Goal: Task Accomplishment & Management: Use online tool/utility

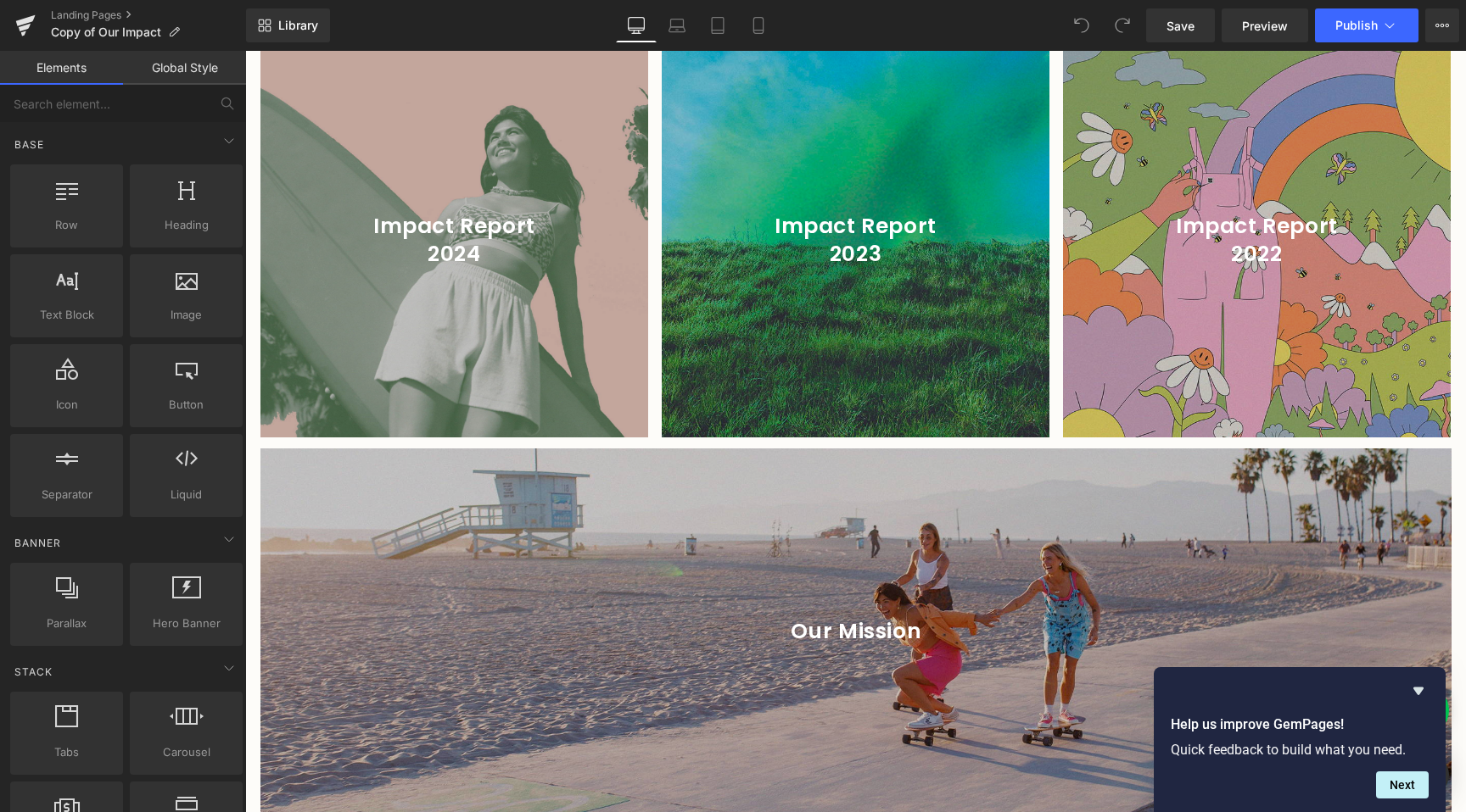
scroll to position [2257, 0]
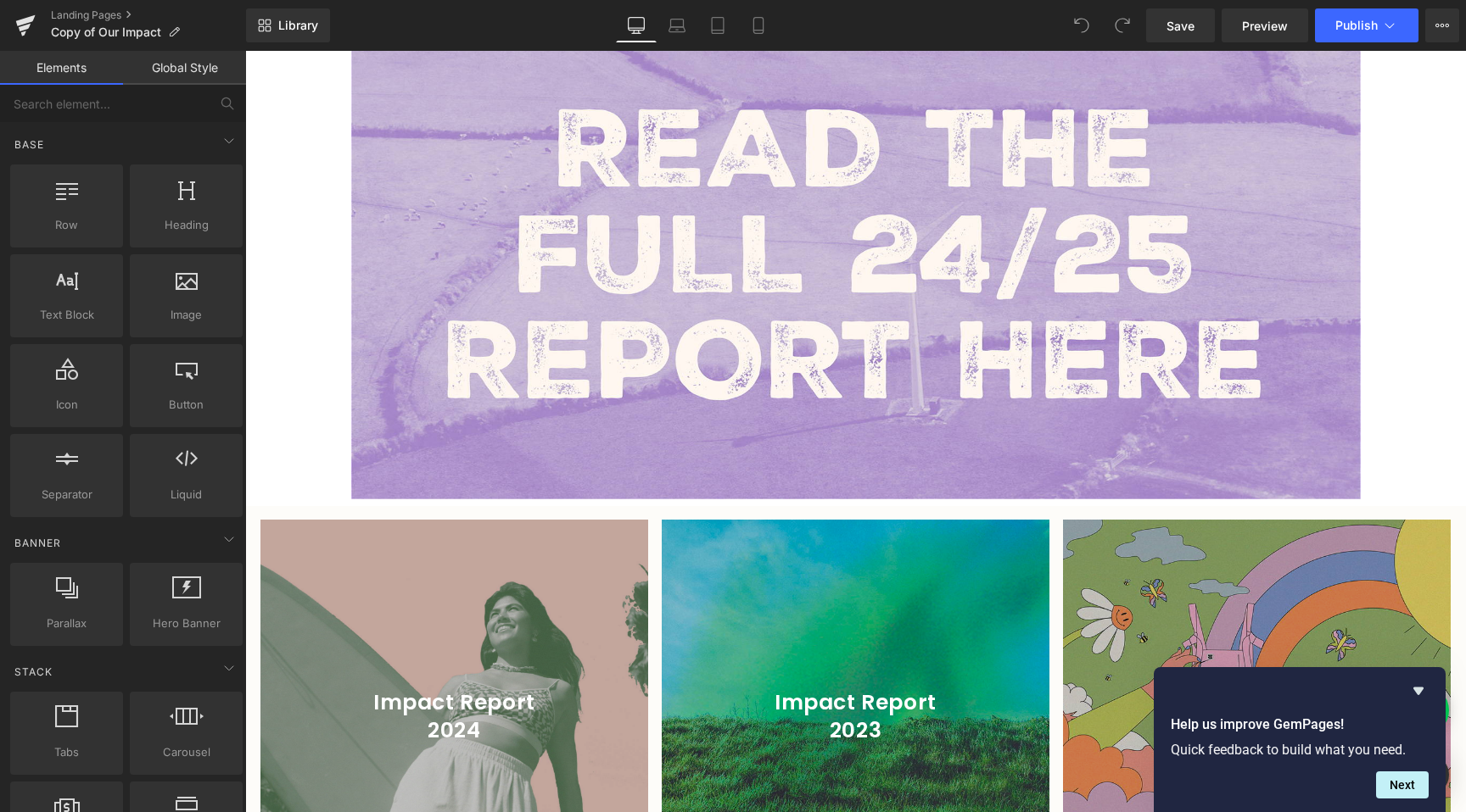
click at [562, 721] on h1 "2024" at bounding box center [454, 732] width 388 height 28
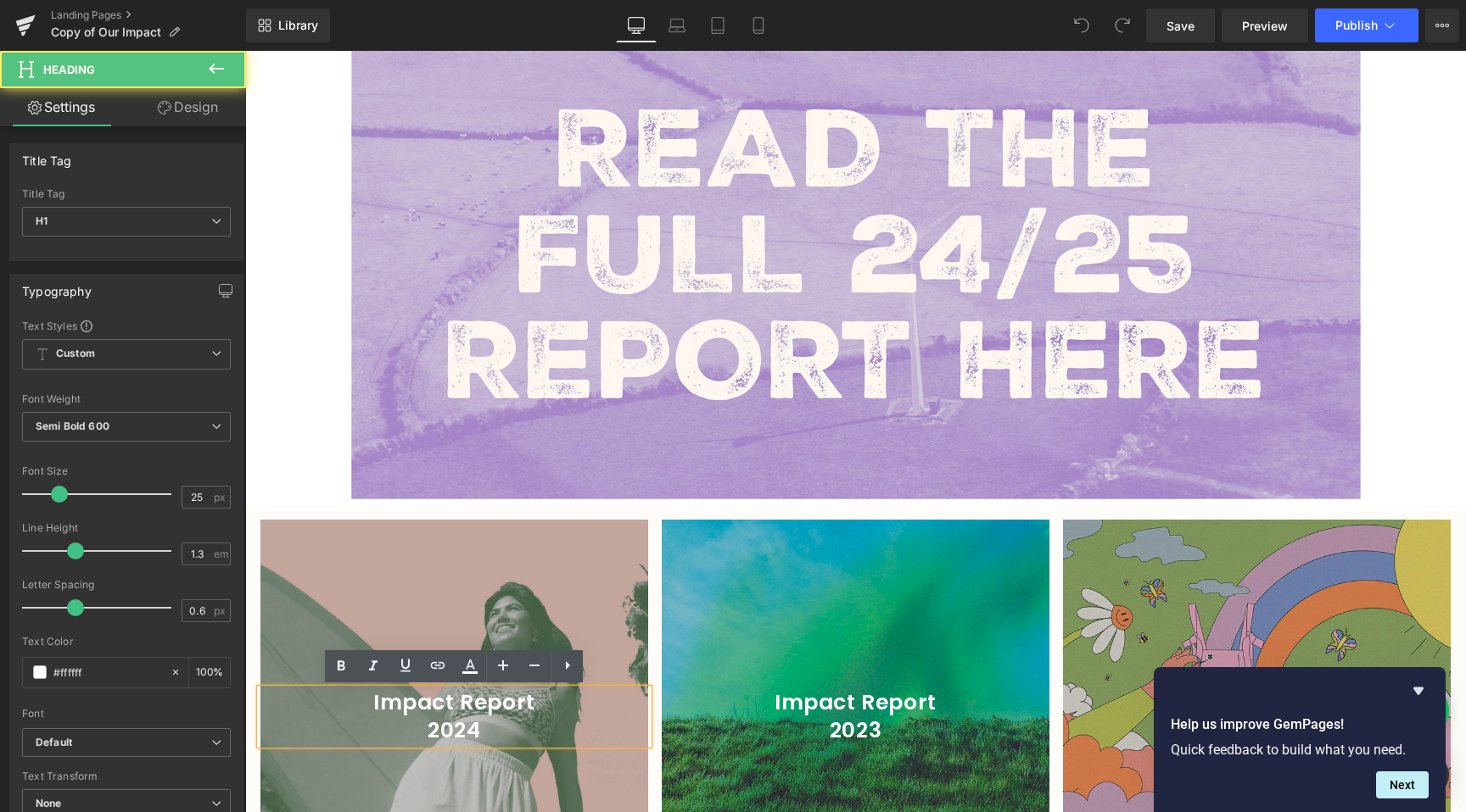
click at [454, 616] on div at bounding box center [454, 717] width 388 height 394
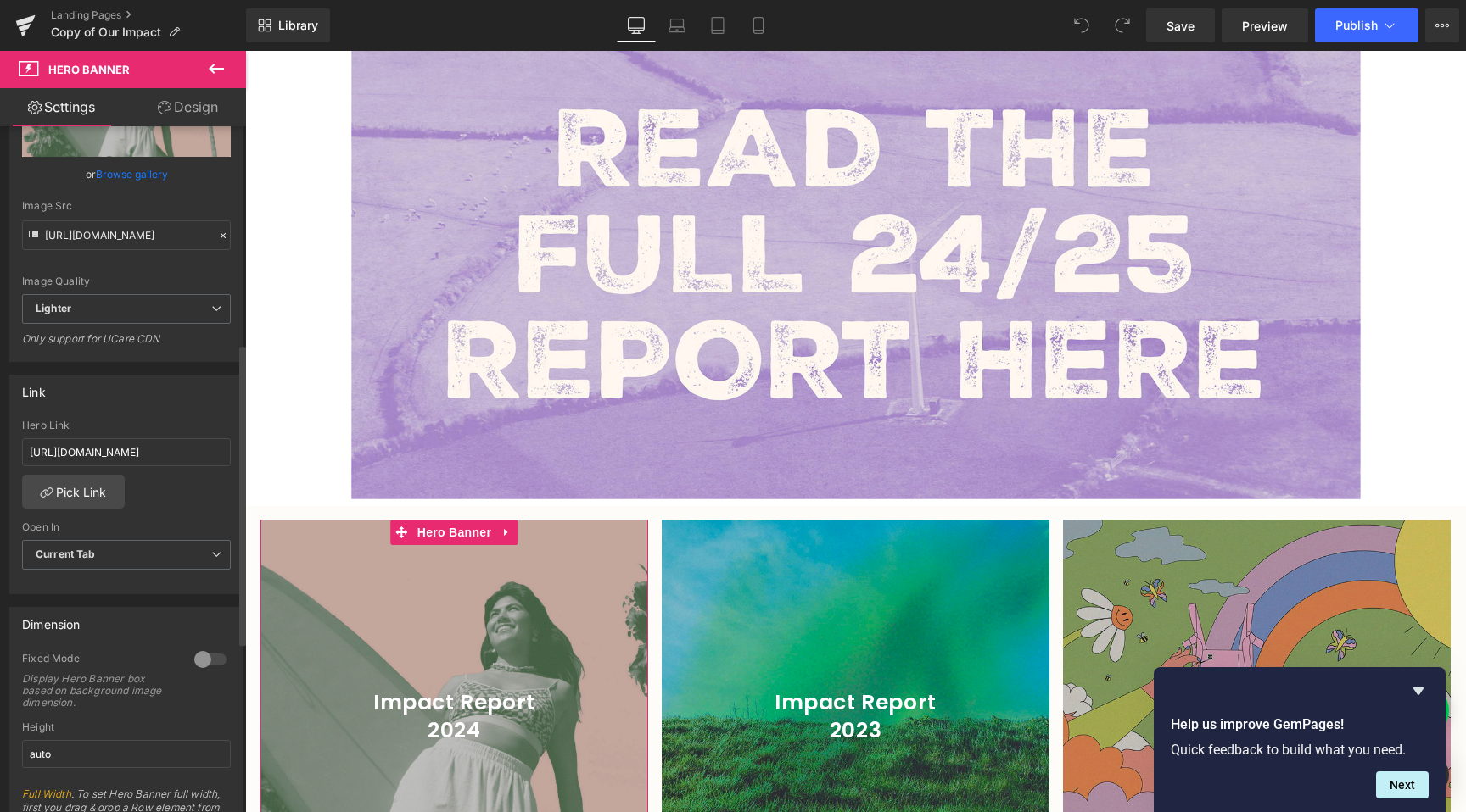
scroll to position [506, 0]
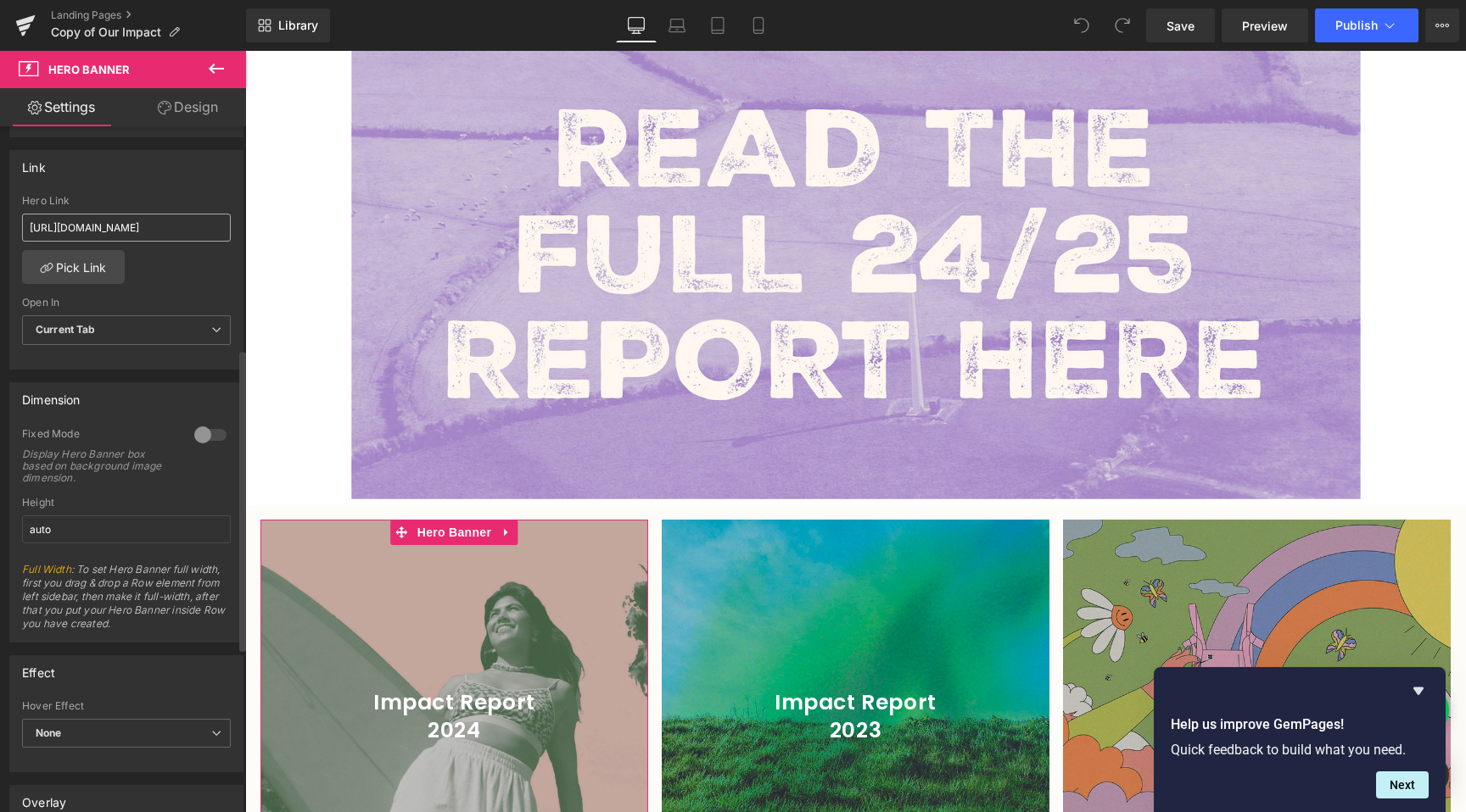
click at [128, 229] on input "[URL][DOMAIN_NAME]" at bounding box center [126, 228] width 208 height 28
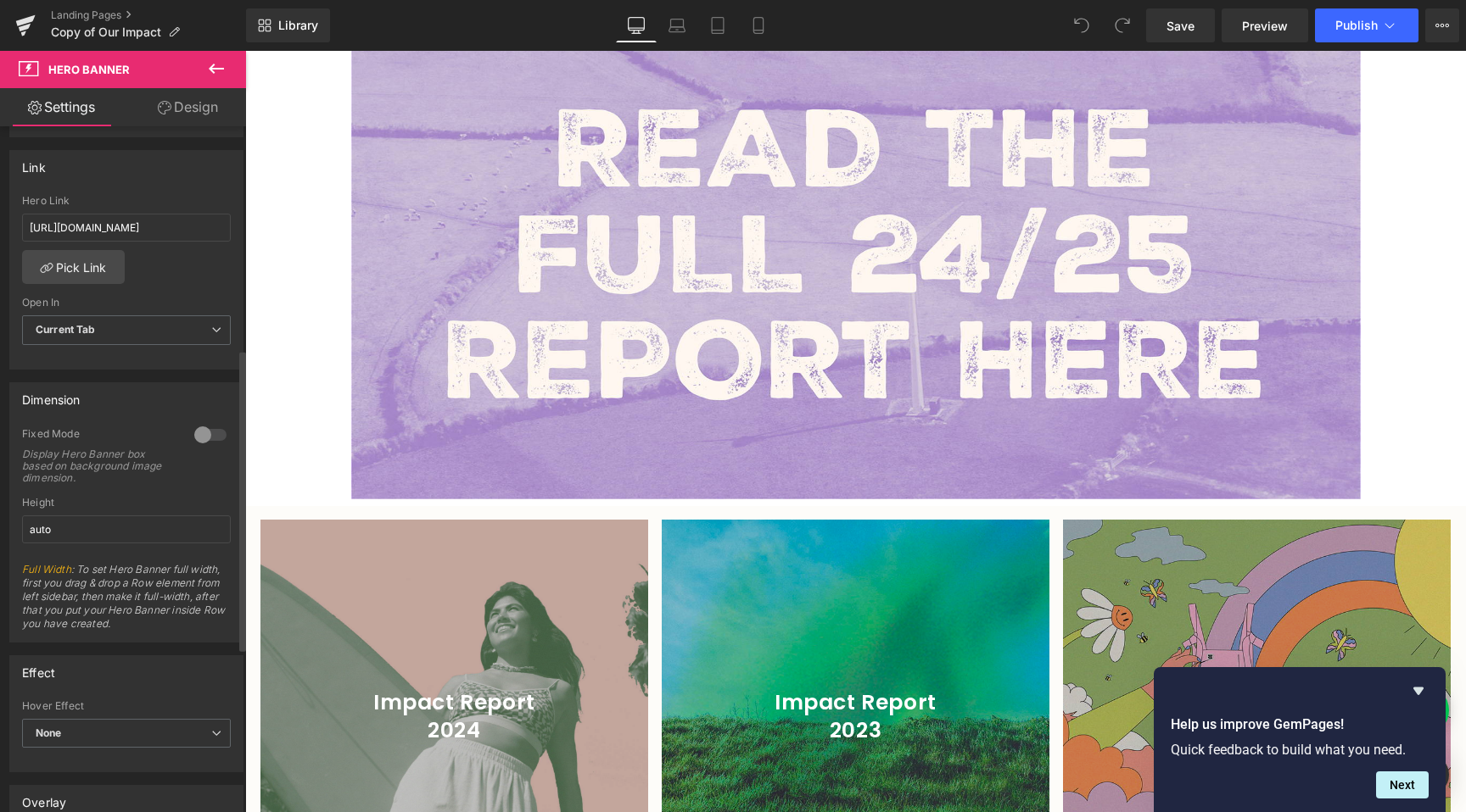
type input "[URL][DOMAIN_NAME]"
click at [156, 282] on div "[URL][DOMAIN_NAME] Hero Link [URL][DOMAIN_NAME] Pick Link Current Tab New Tab O…" at bounding box center [126, 282] width 233 height 174
click at [145, 323] on span "Current Tab" at bounding box center [126, 330] width 208 height 30
click at [121, 375] on li "New Tab" at bounding box center [123, 385] width 202 height 25
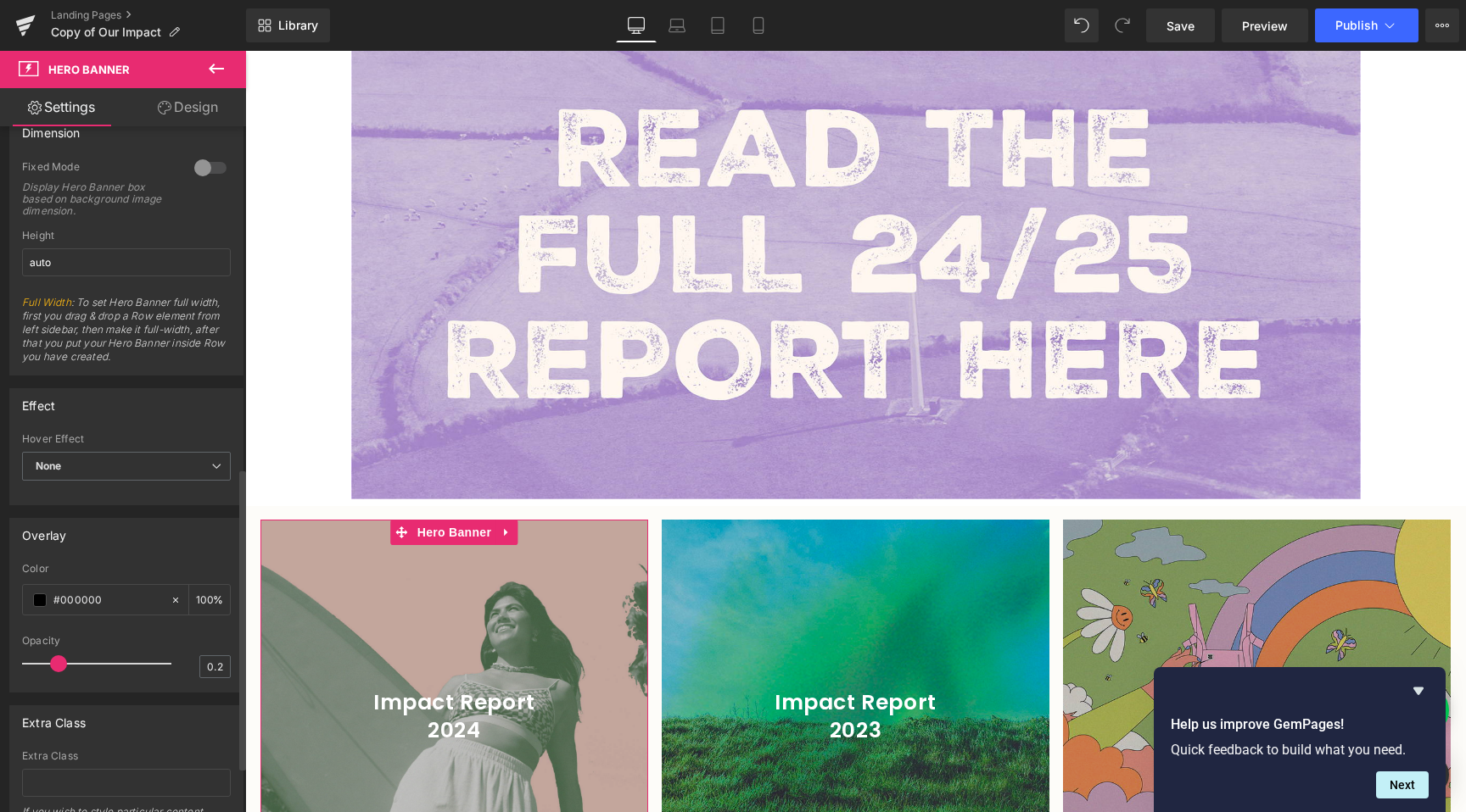
scroll to position [776, 0]
click at [214, 65] on icon at bounding box center [216, 68] width 15 height 10
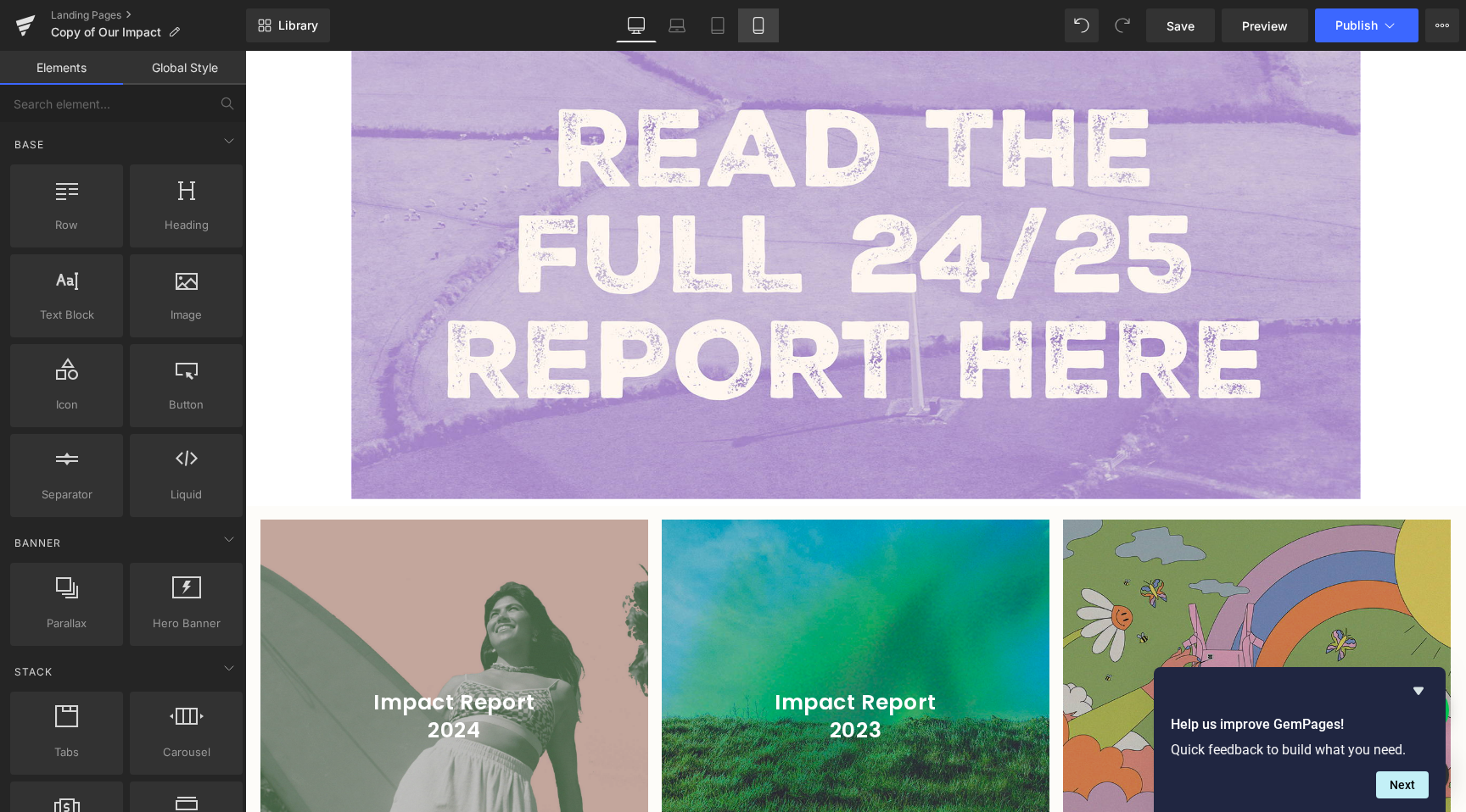
click at [763, 14] on link "Mobile" at bounding box center [758, 25] width 41 height 34
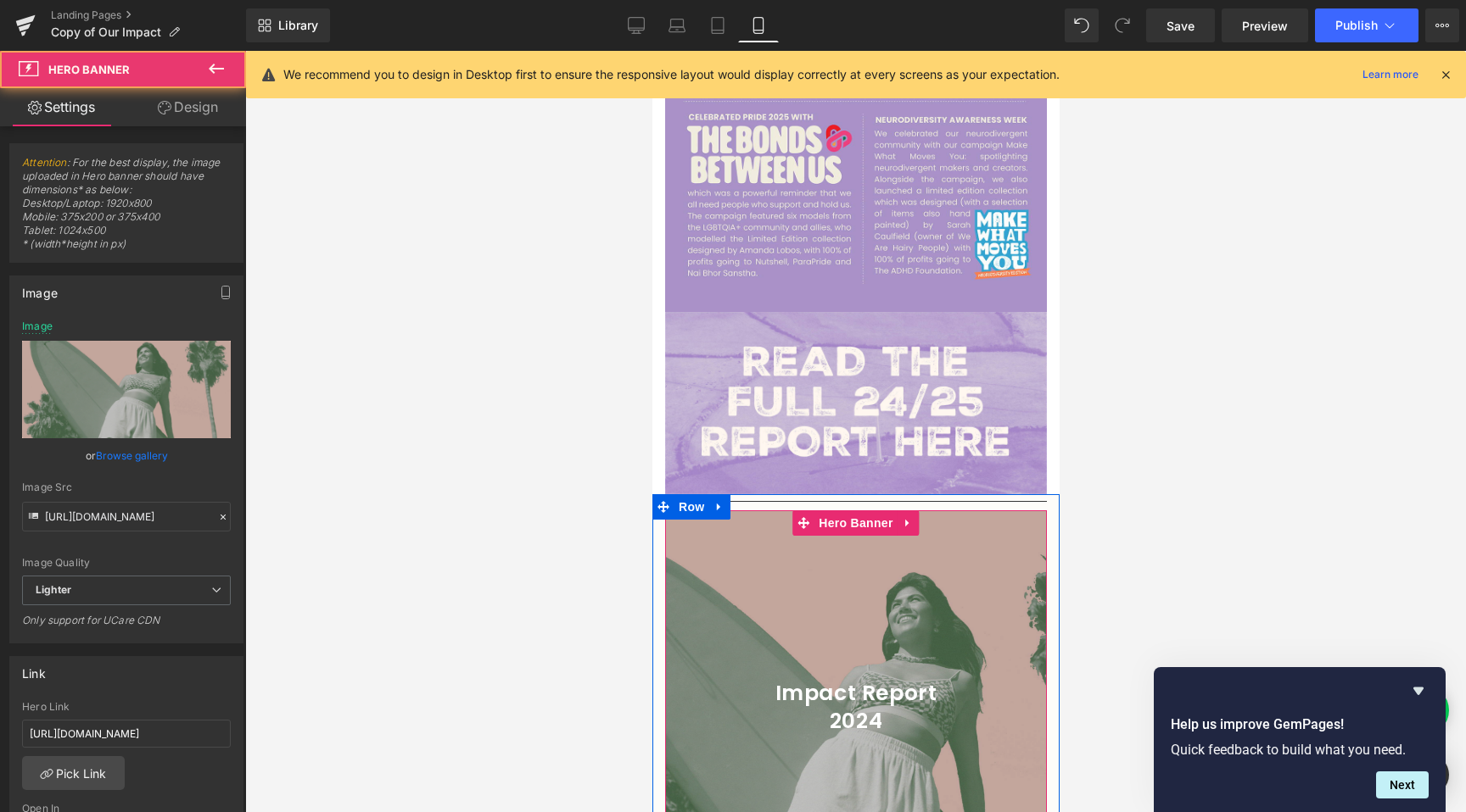
click at [903, 588] on div at bounding box center [854, 707] width 382 height 394
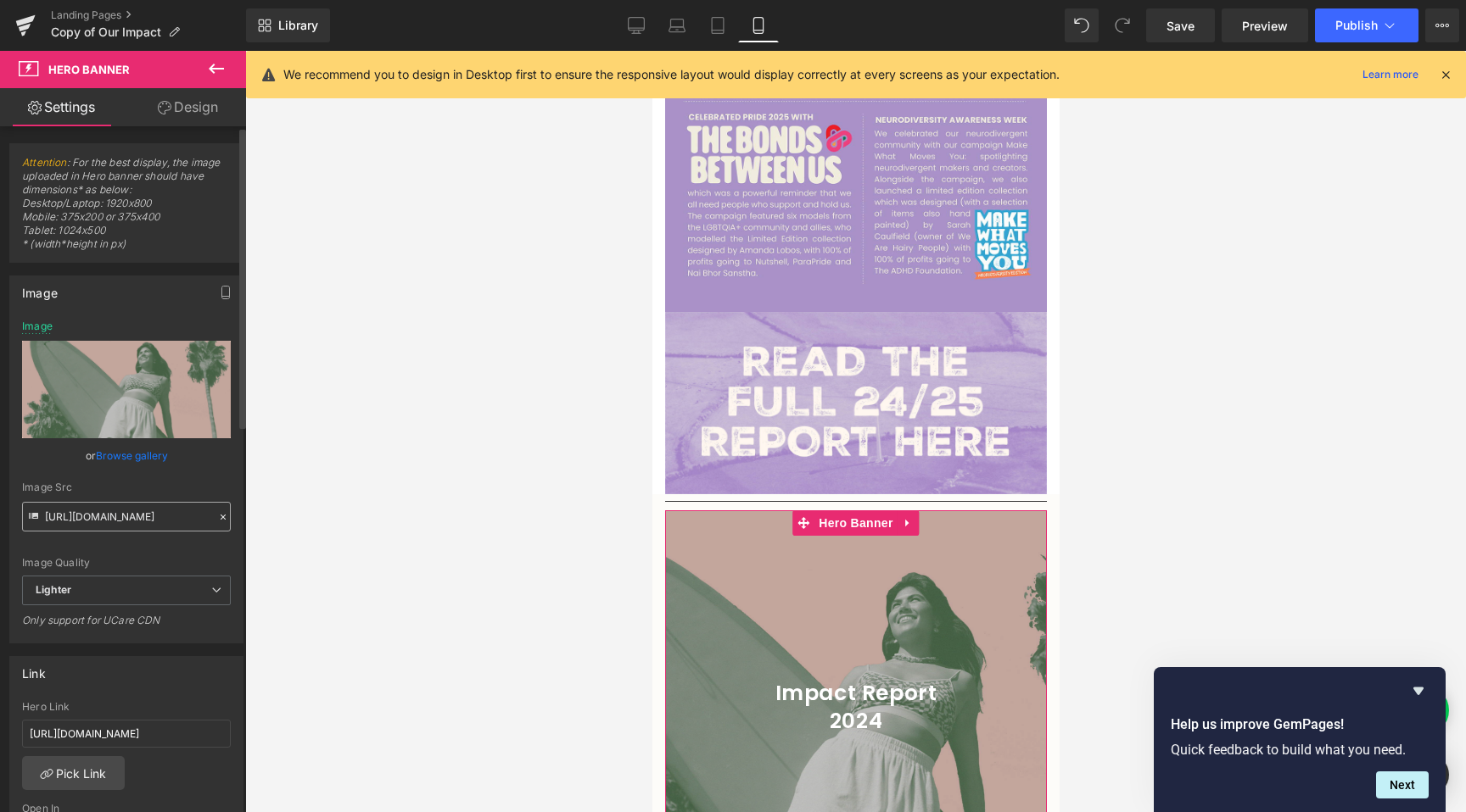
click at [122, 529] on input "[URL][DOMAIN_NAME]" at bounding box center [126, 517] width 208 height 30
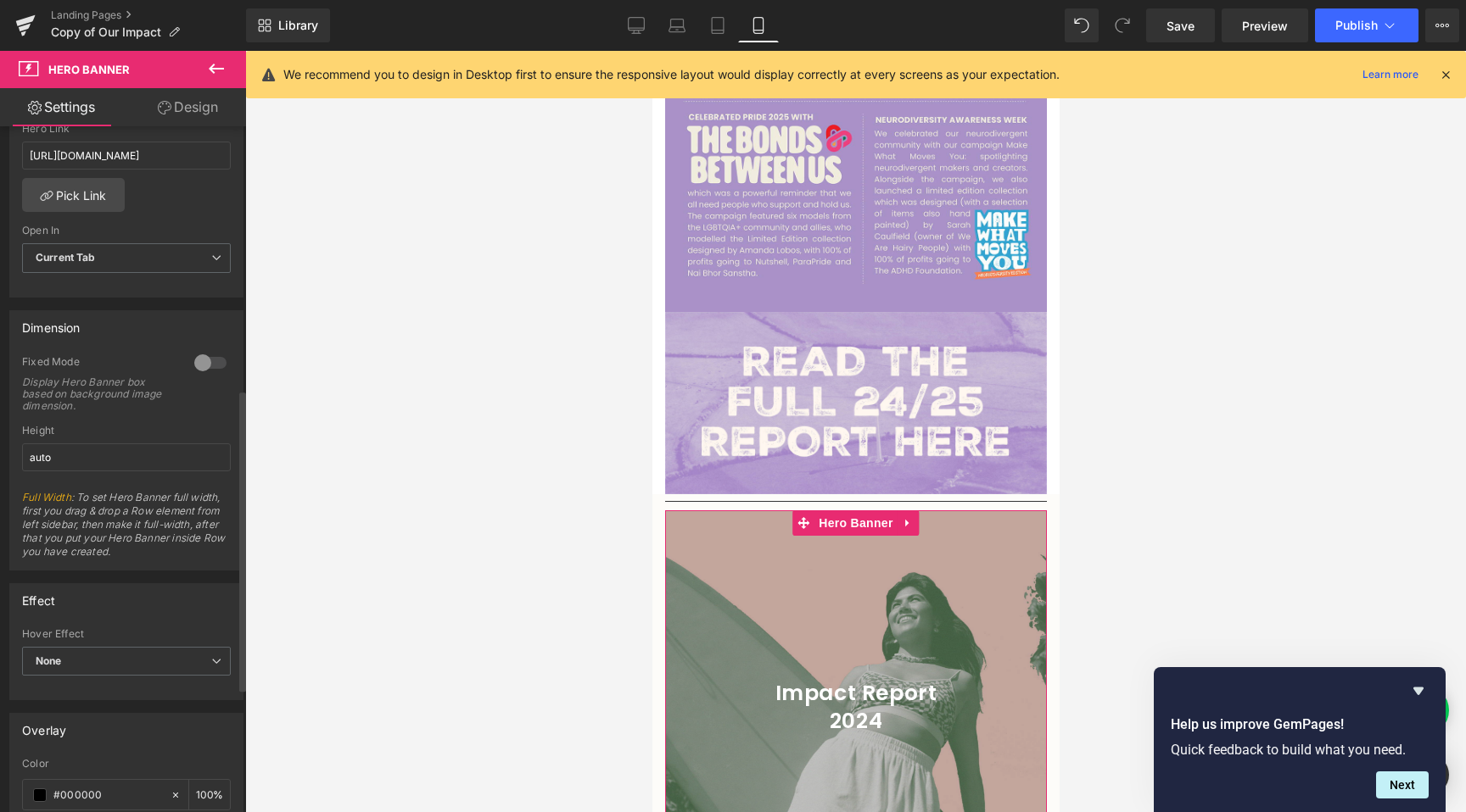
scroll to position [577, 0]
click at [128, 170] on input "[URL][DOMAIN_NAME]" at bounding box center [126, 158] width 208 height 28
click at [133, 161] on input "[URL][DOMAIN_NAME]" at bounding box center [126, 158] width 208 height 28
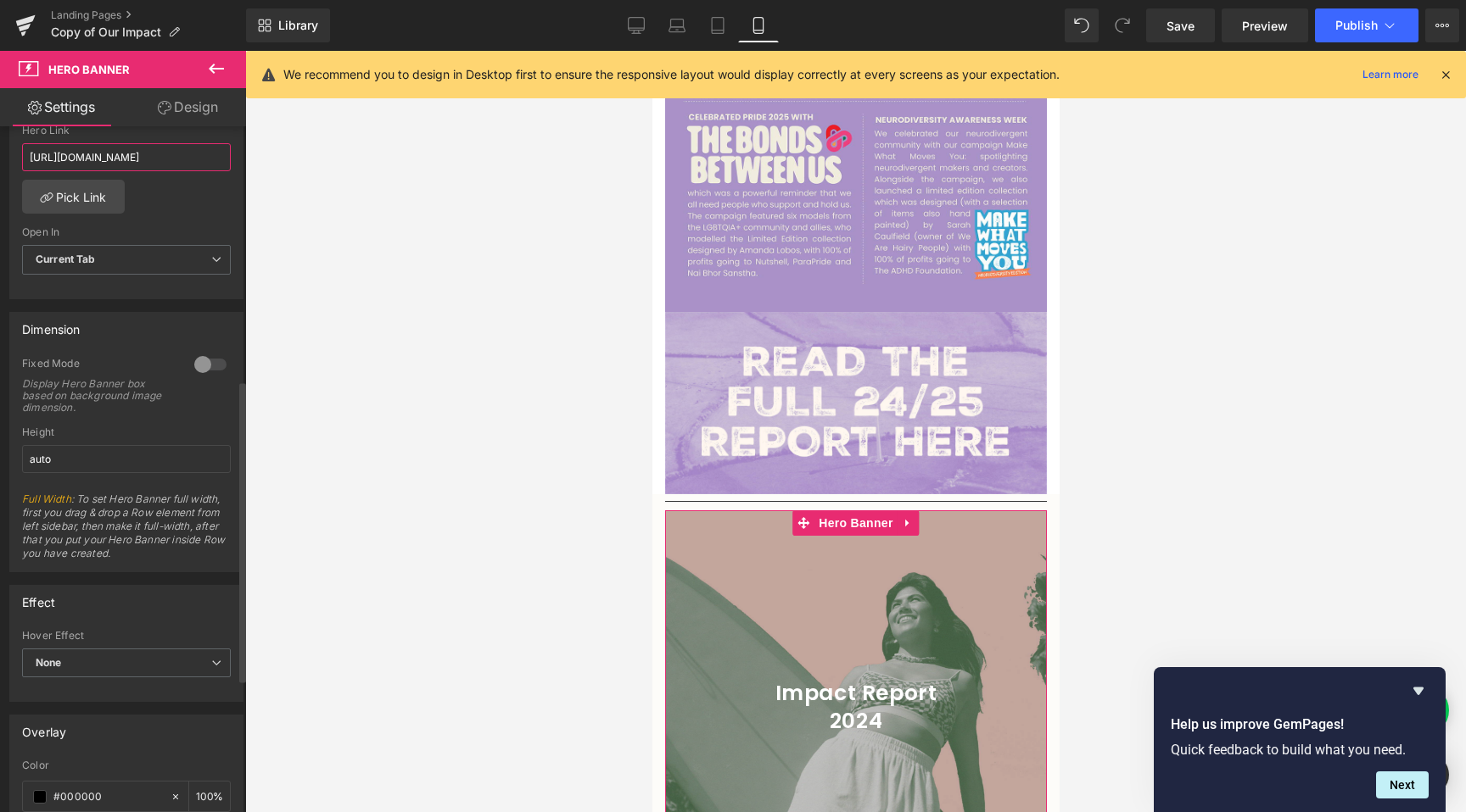
paste input "[DOMAIN_NAME][URL]"
type input "[URL][DOMAIN_NAME]"
click at [167, 264] on span "Current Tab" at bounding box center [126, 260] width 208 height 30
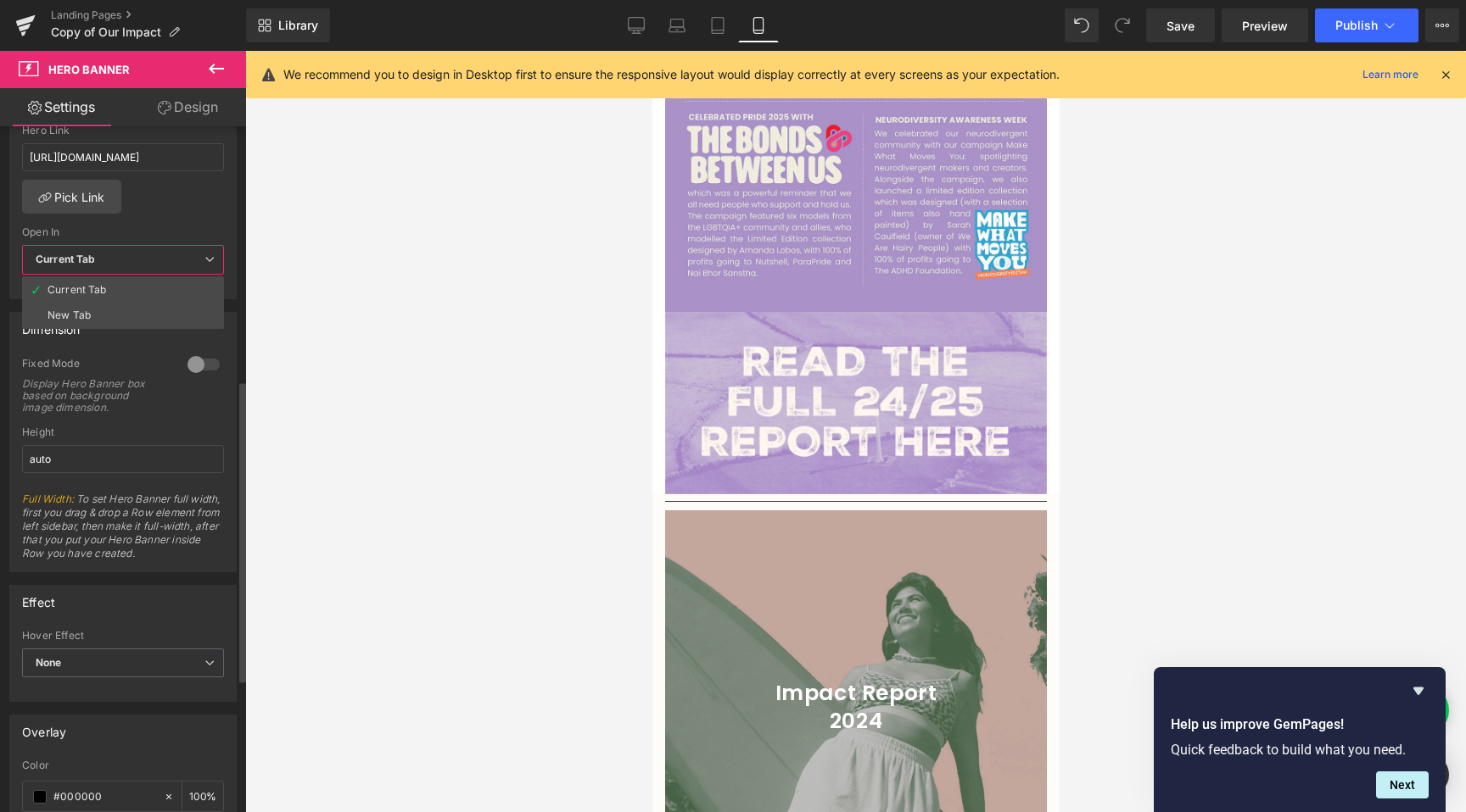
click at [153, 318] on li "New Tab" at bounding box center [123, 315] width 202 height 25
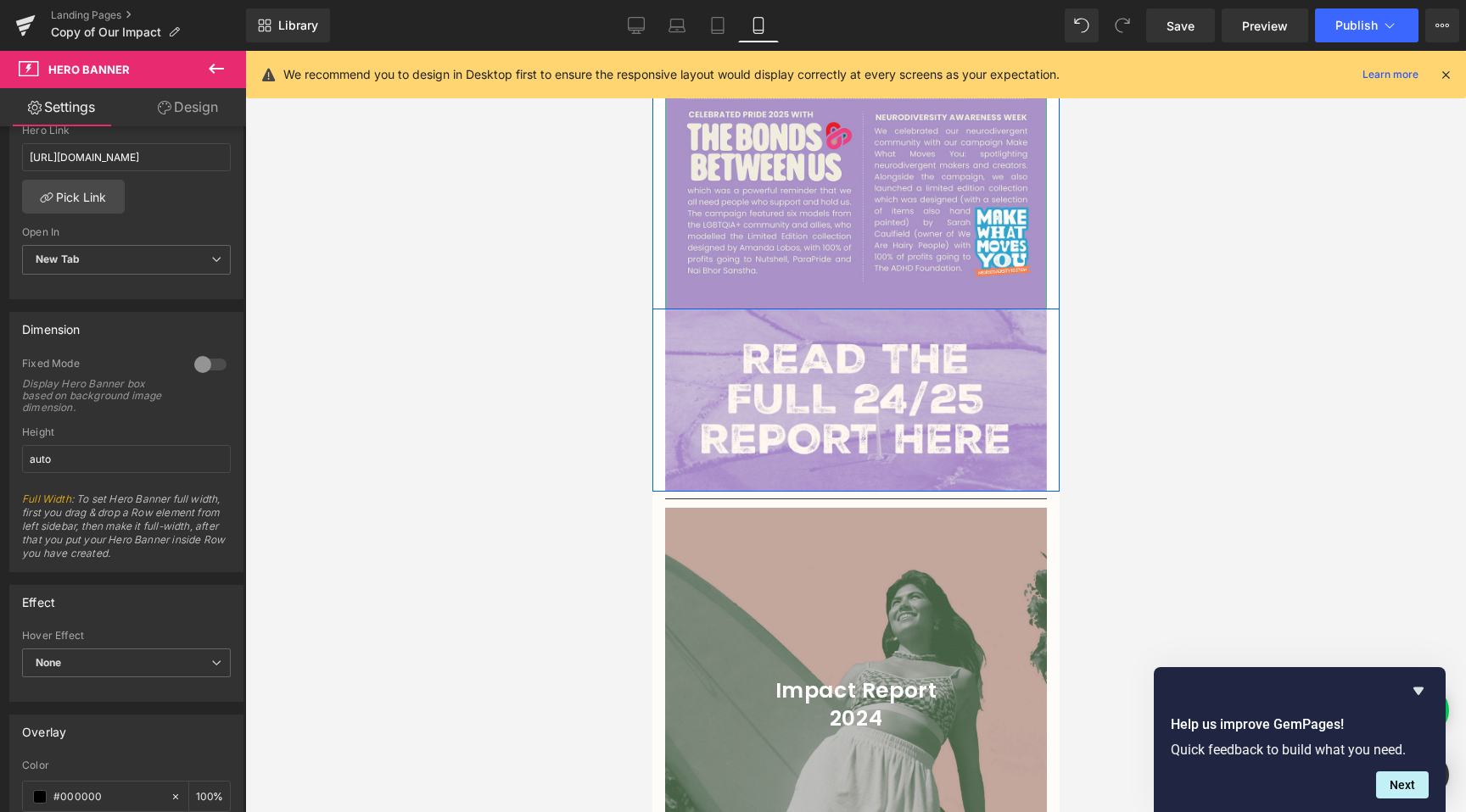
scroll to position [2261, 0]
click at [647, 28] on link "Desktop" at bounding box center [637, 25] width 41 height 34
type input "[URL][DOMAIN_NAME]"
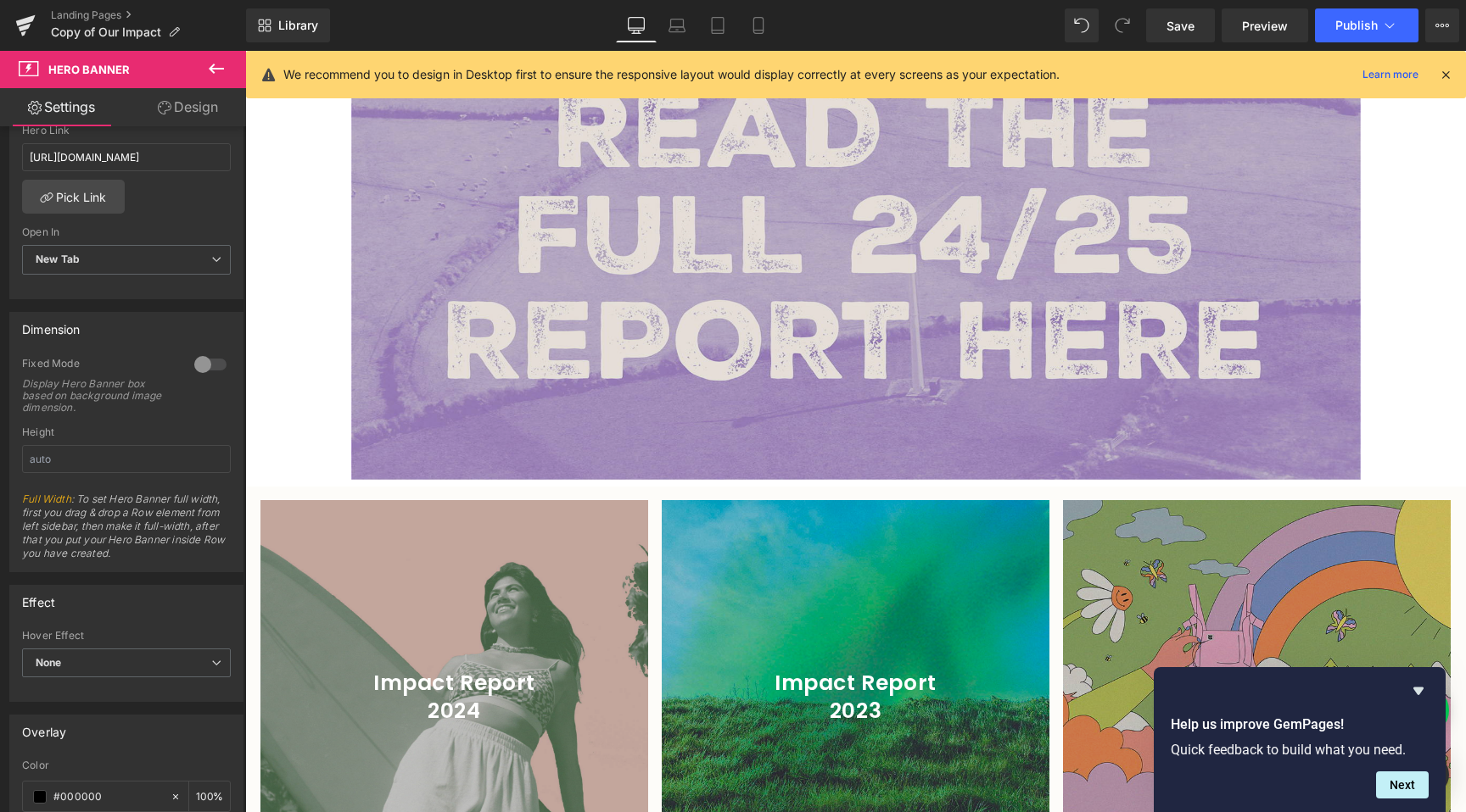
scroll to position [2279, 0]
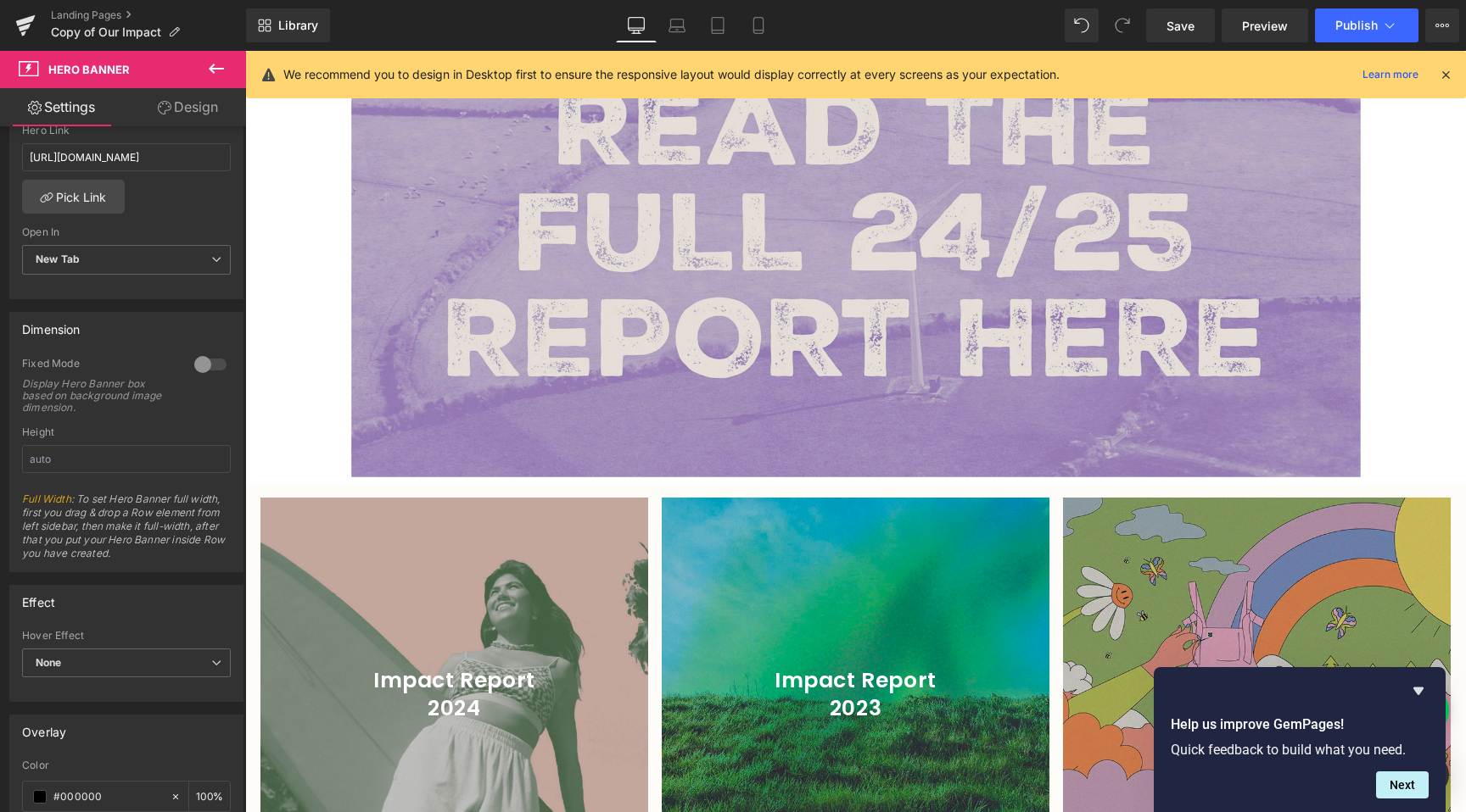
click at [839, 310] on img at bounding box center [855, 236] width 1009 height 482
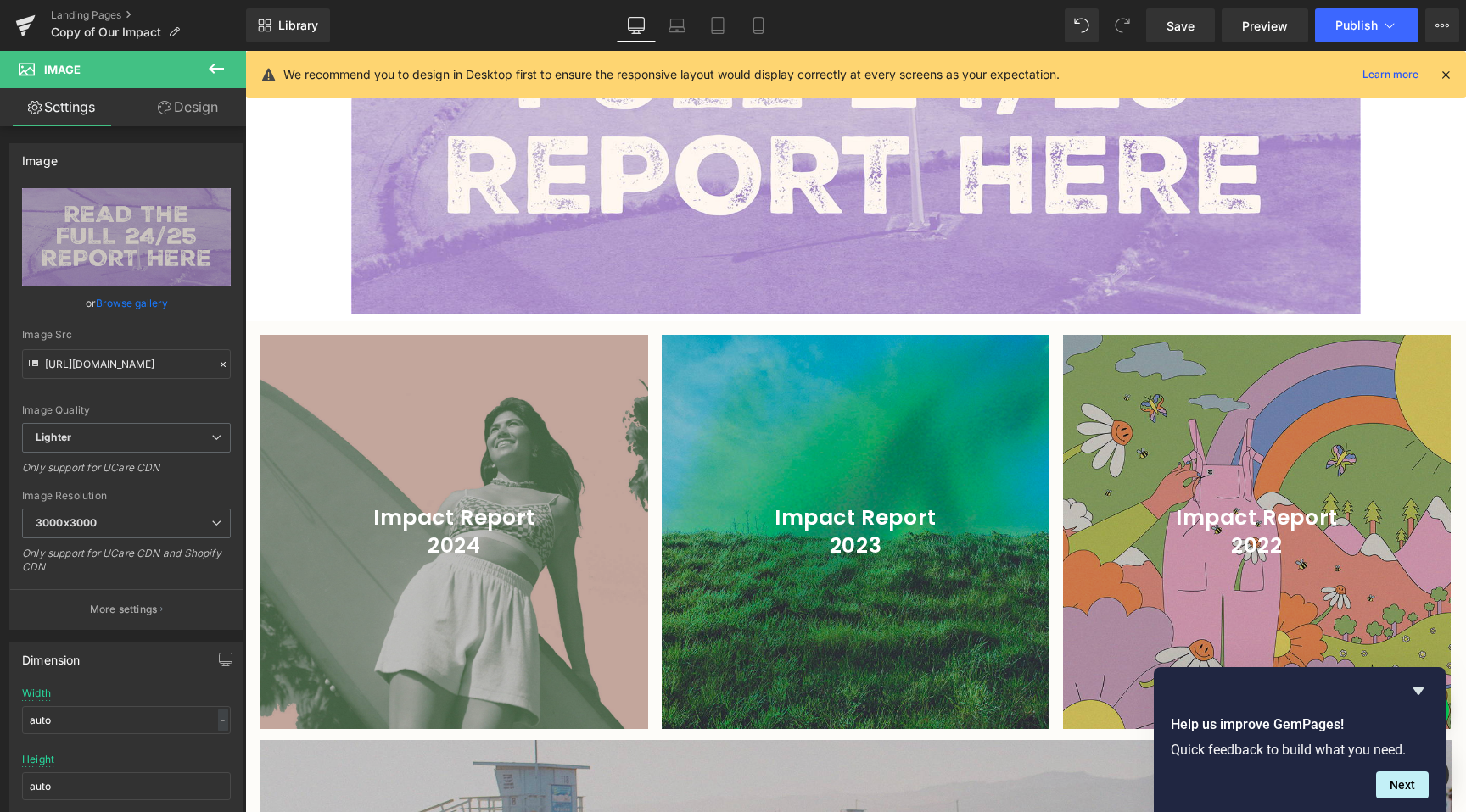
scroll to position [2570, 0]
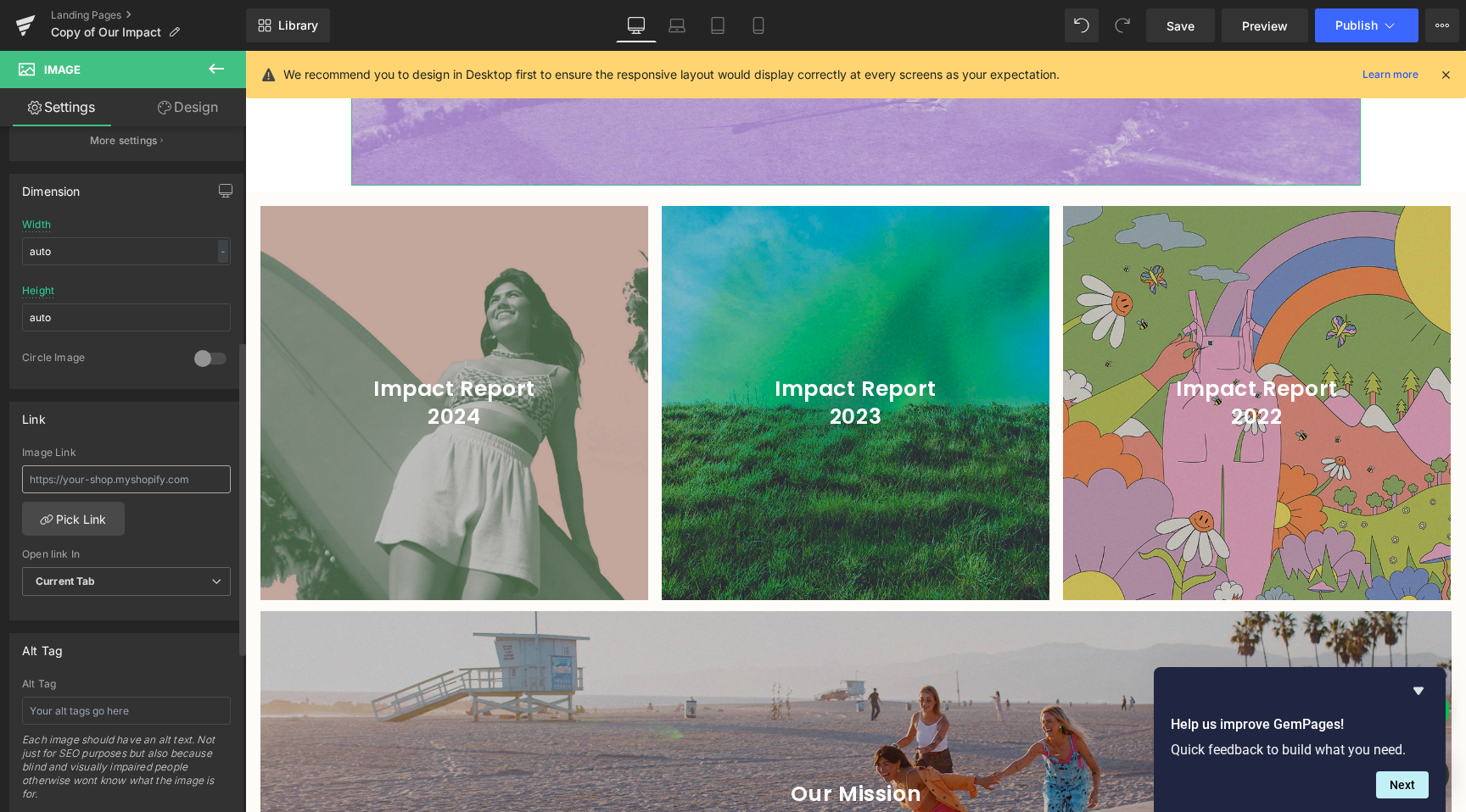
scroll to position [483, 0]
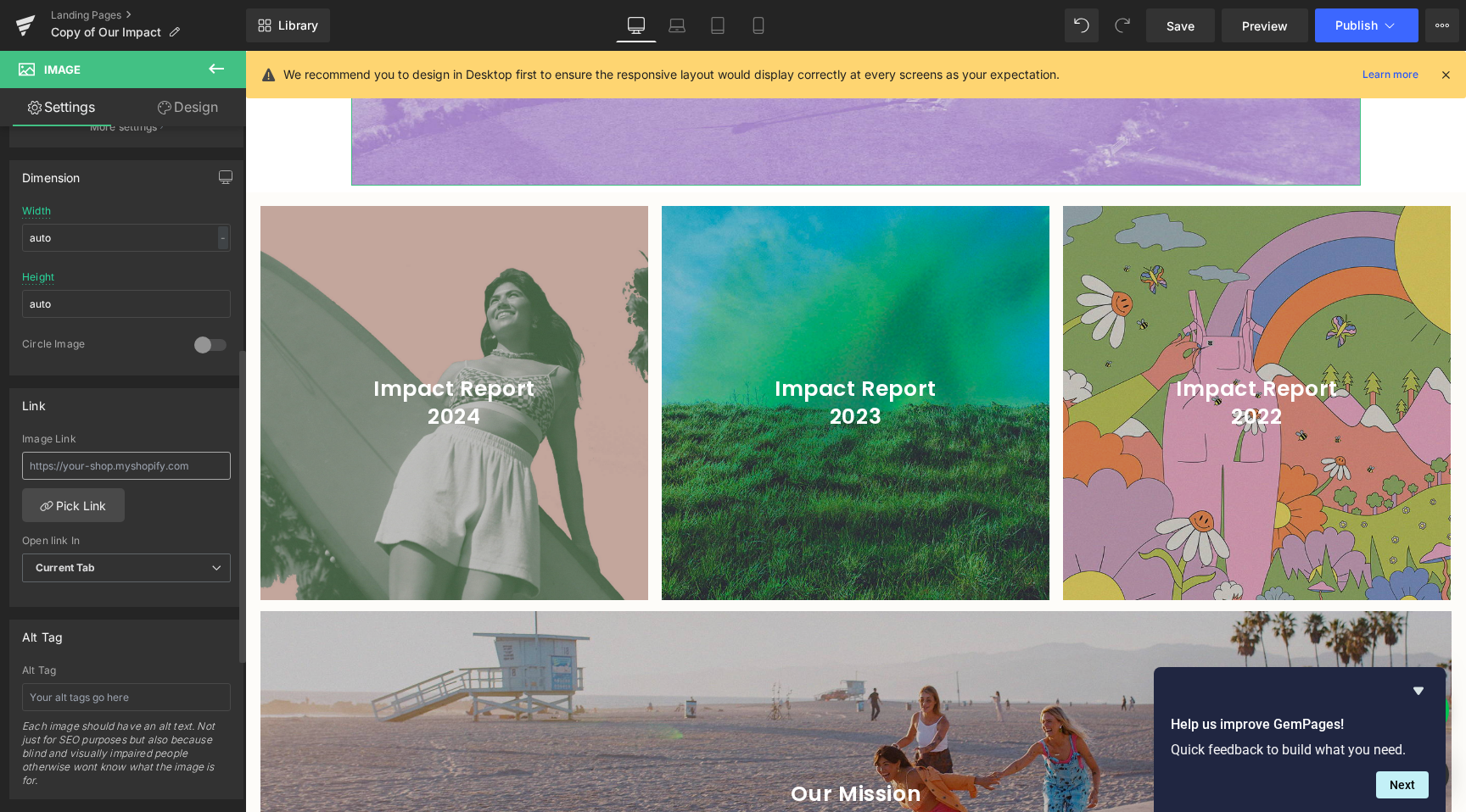
click at [106, 468] on input "text" at bounding box center [126, 466] width 208 height 28
type input "[URL][DOMAIN_NAME]"
click at [179, 581] on div "Current Tab Current Tab New Tab" at bounding box center [126, 572] width 208 height 38
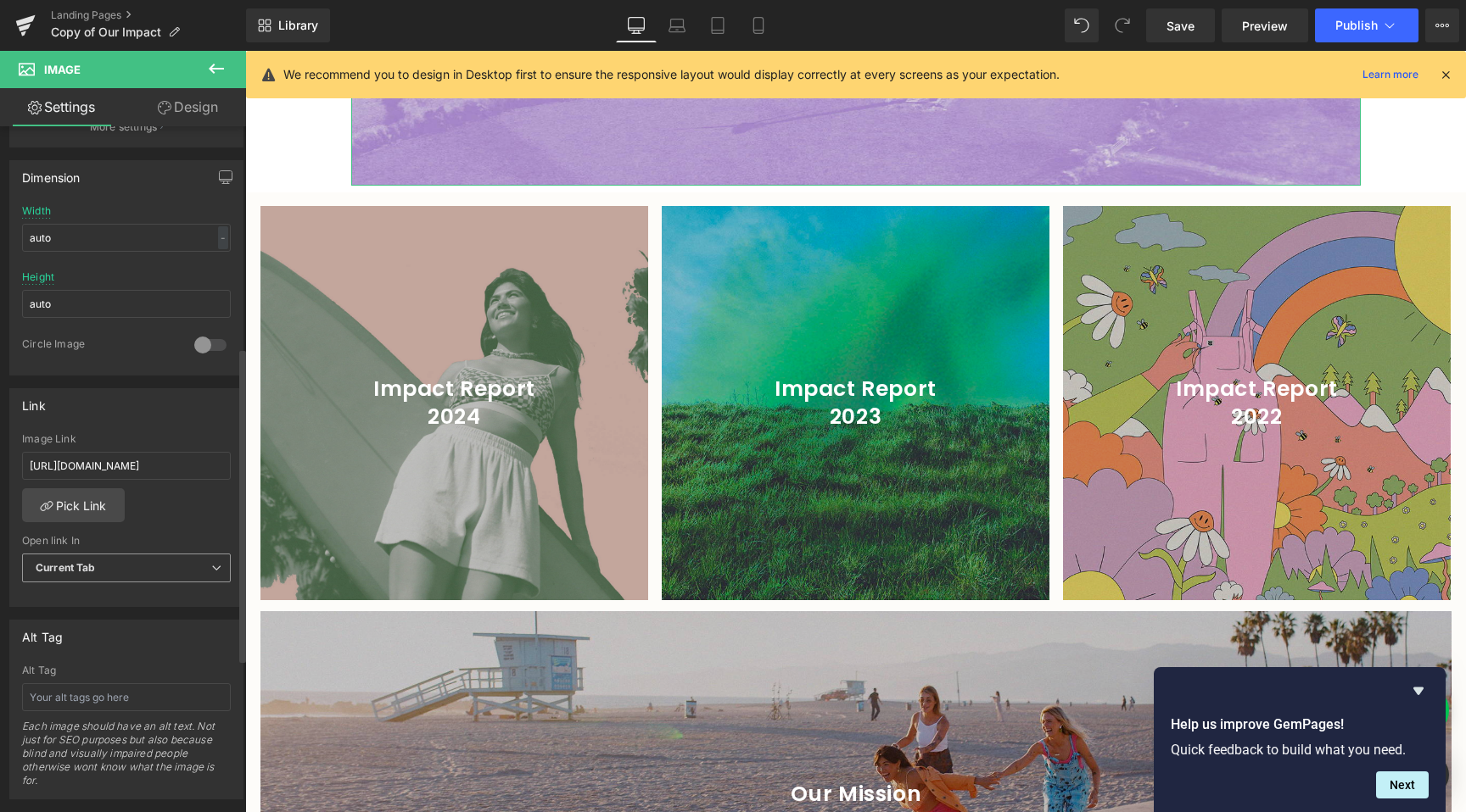
click at [181, 568] on span "Current Tab" at bounding box center [126, 568] width 208 height 30
click at [171, 613] on li "New Tab" at bounding box center [123, 623] width 202 height 25
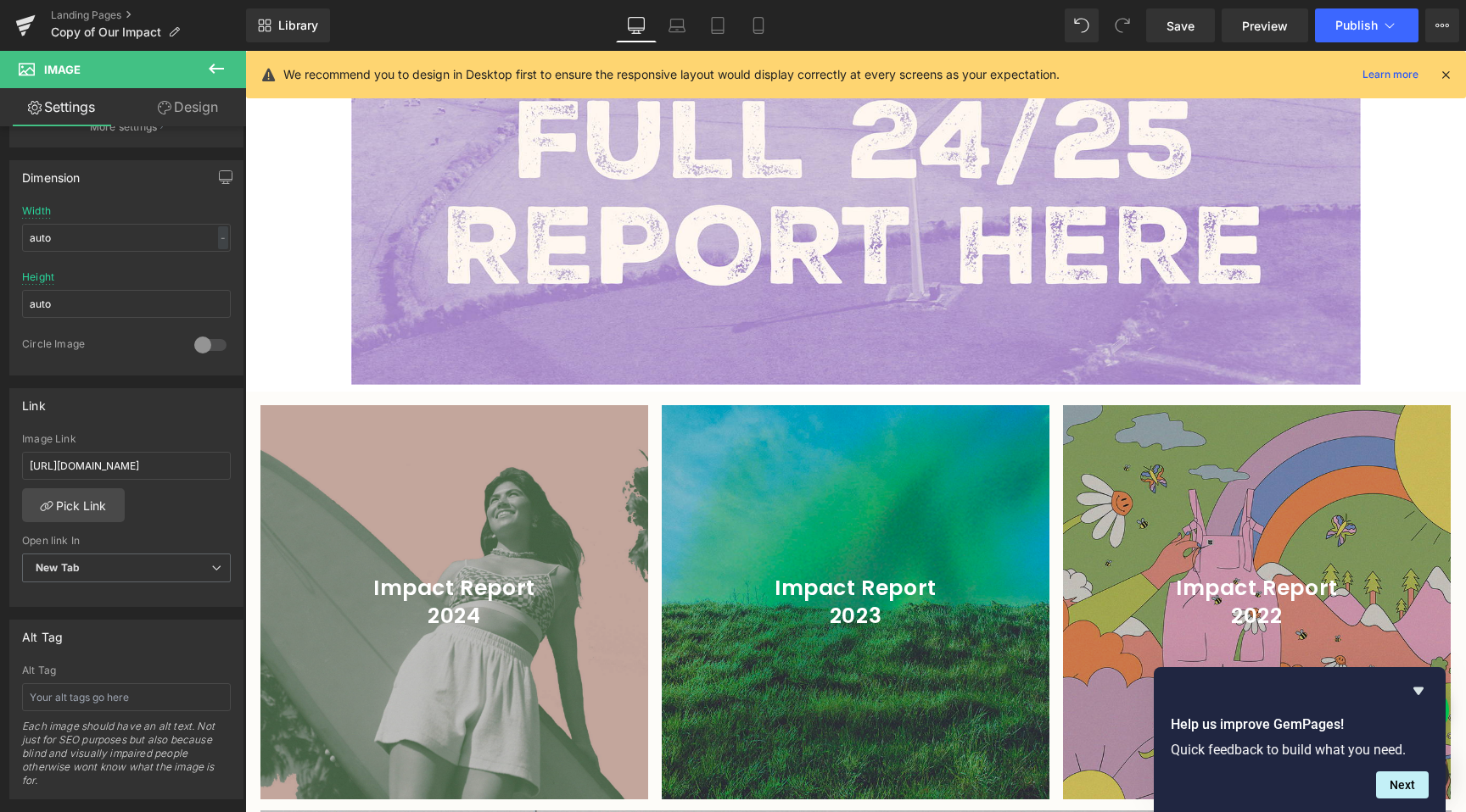
scroll to position [1631, 0]
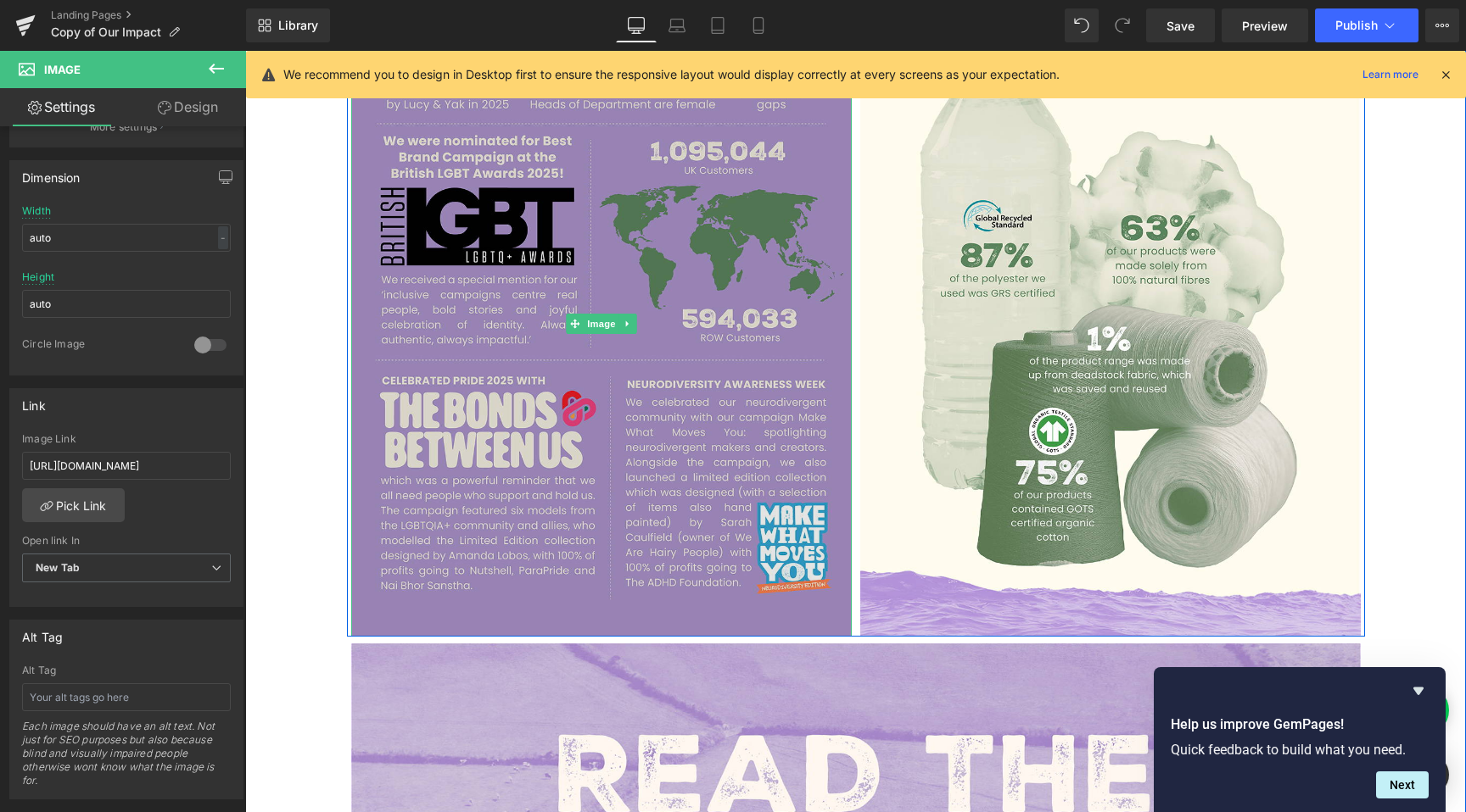
click at [738, 627] on img at bounding box center [601, 324] width 500 height 625
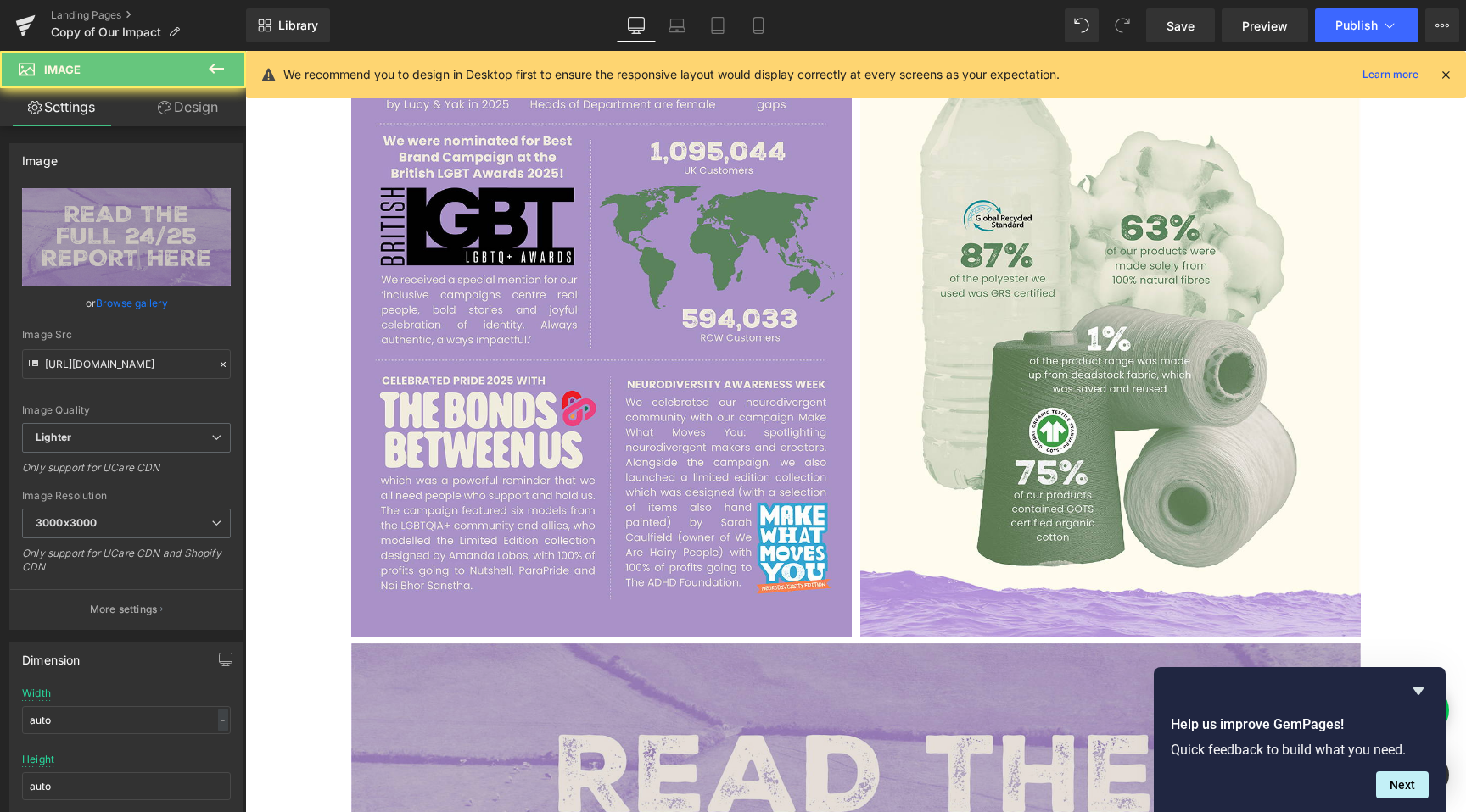
scroll to position [2102, 0]
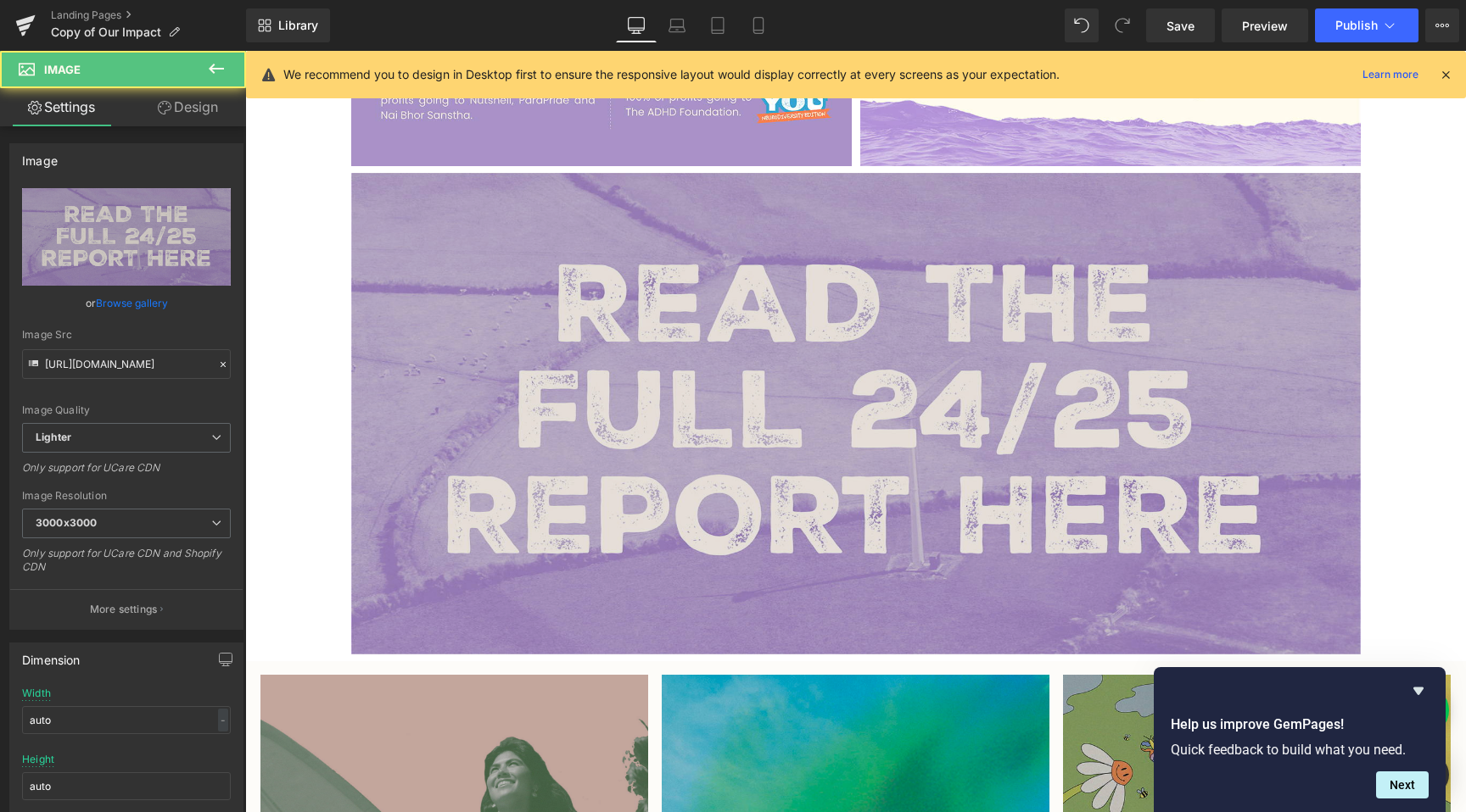
click at [680, 524] on img at bounding box center [855, 413] width 1009 height 482
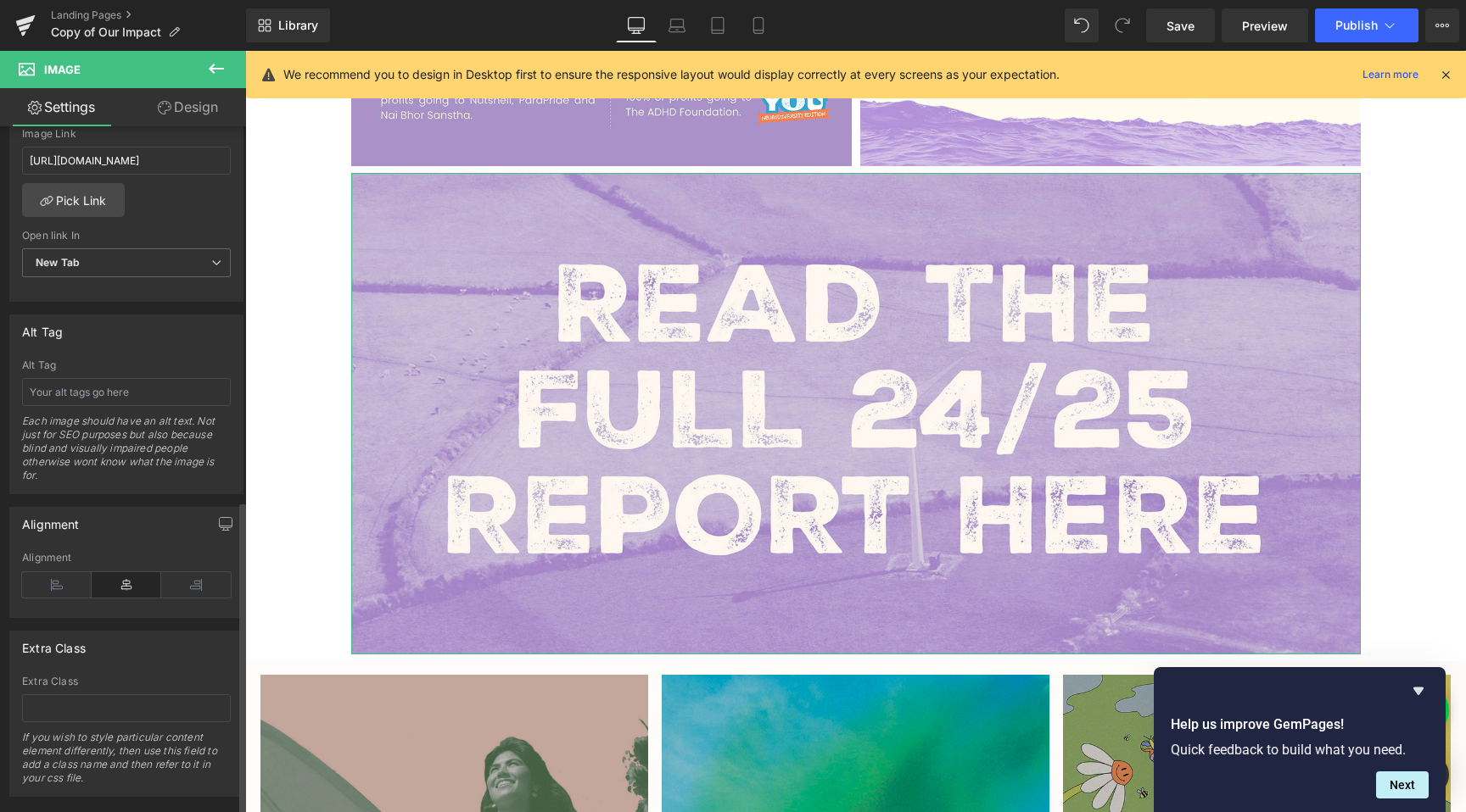
scroll to position [785, 0]
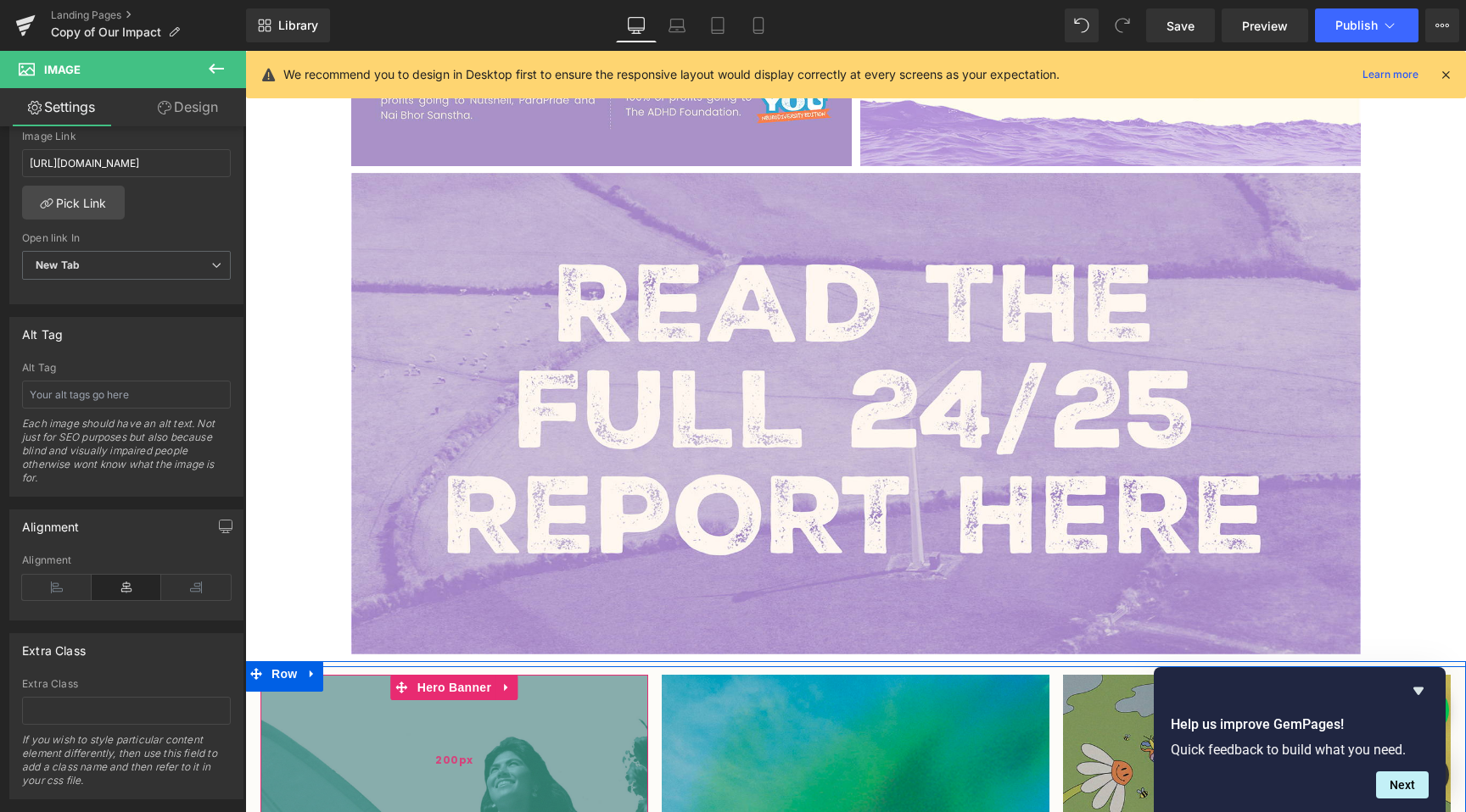
click at [515, 708] on div "200px" at bounding box center [454, 760] width 388 height 170
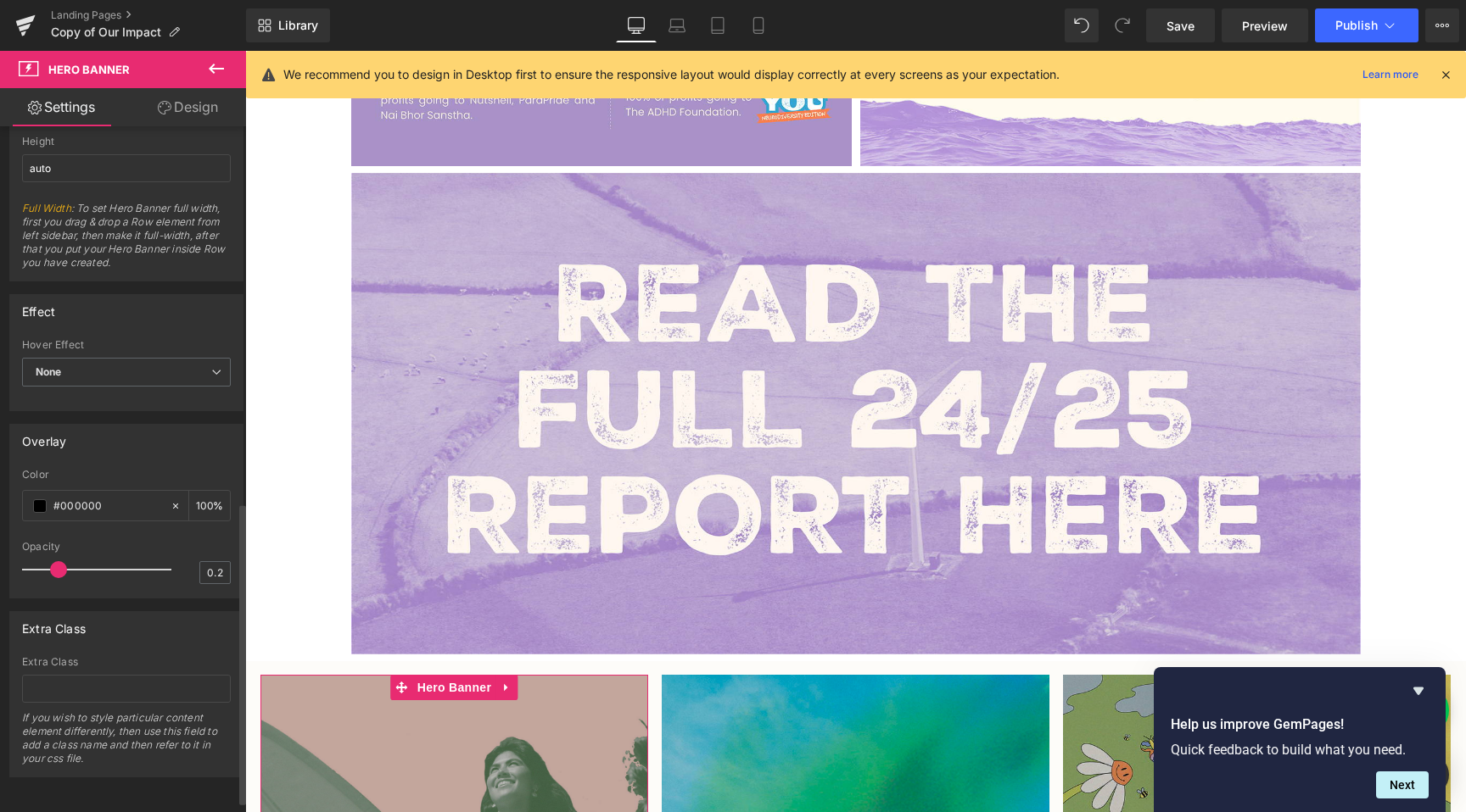
scroll to position [879, 0]
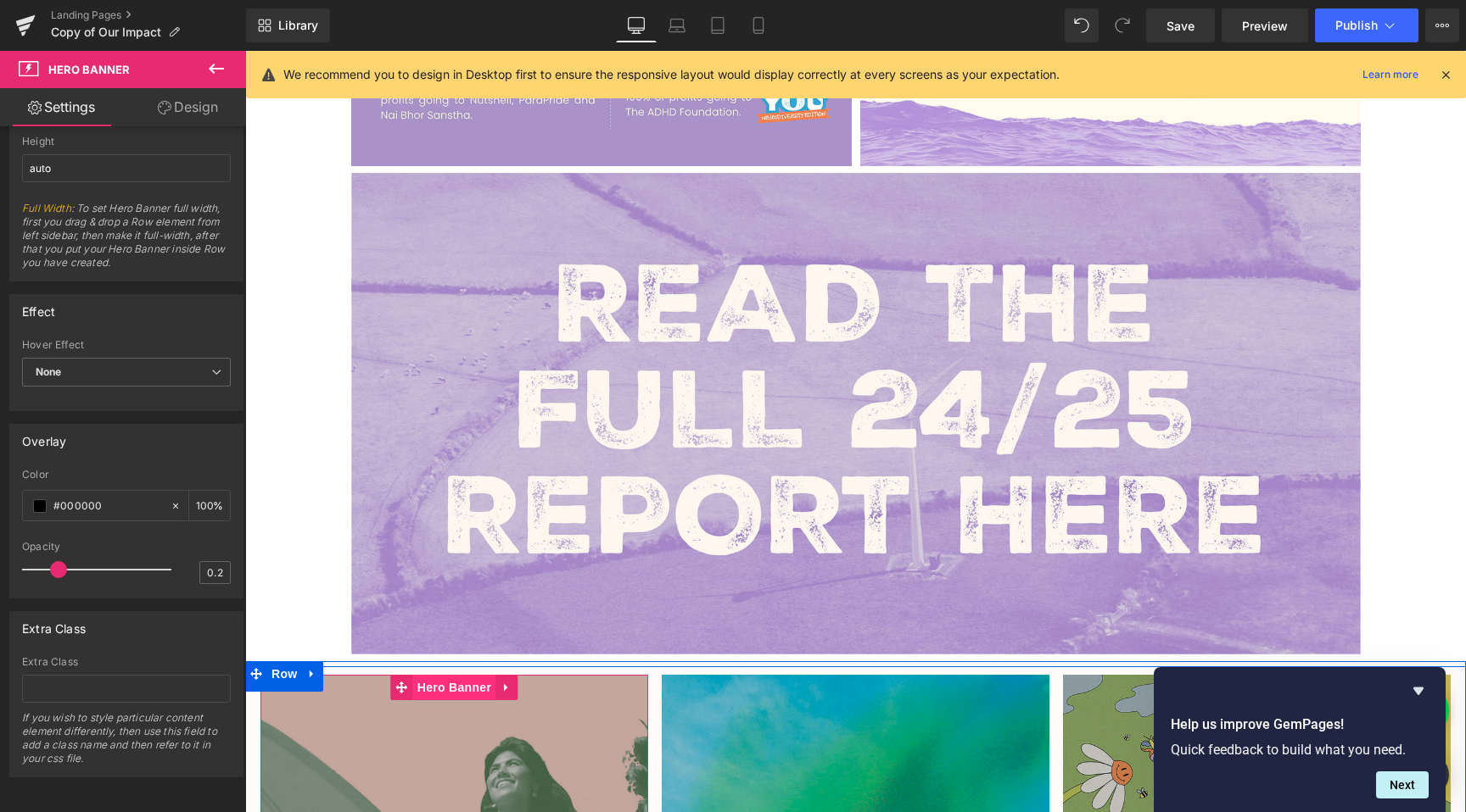
click at [423, 684] on span "Hero Banner" at bounding box center [454, 687] width 82 height 25
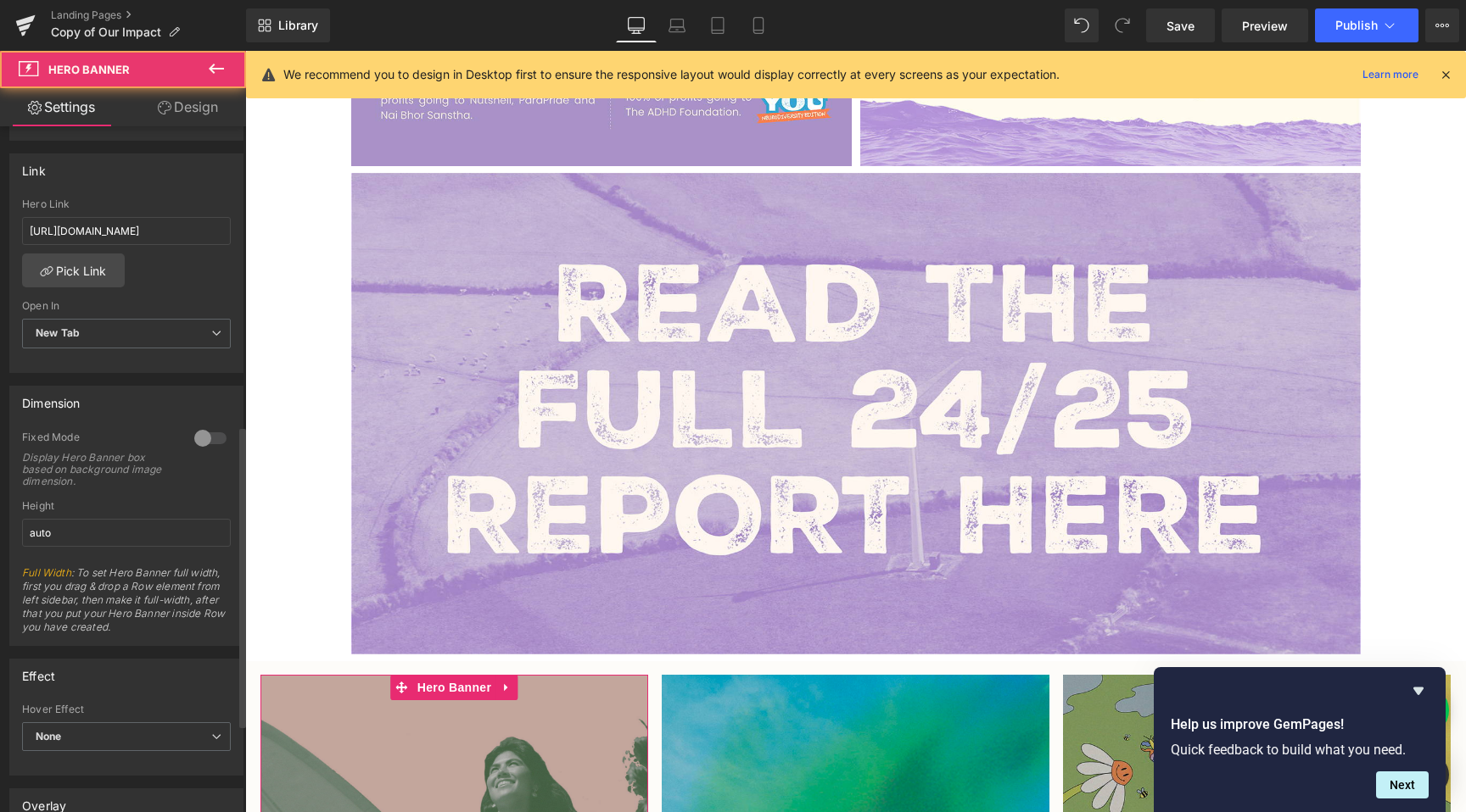
scroll to position [450, 0]
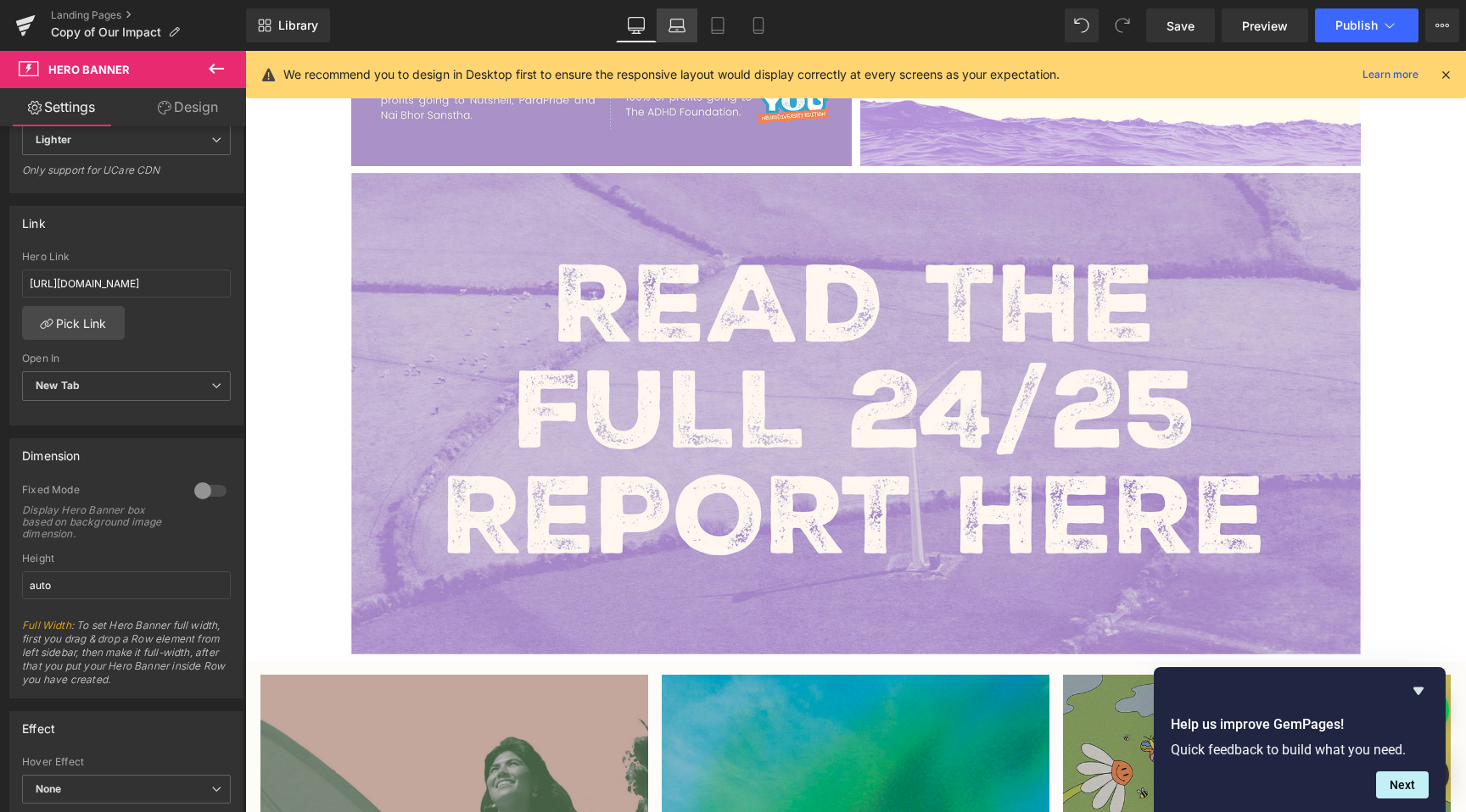
click at [684, 21] on icon at bounding box center [678, 23] width 13 height 7
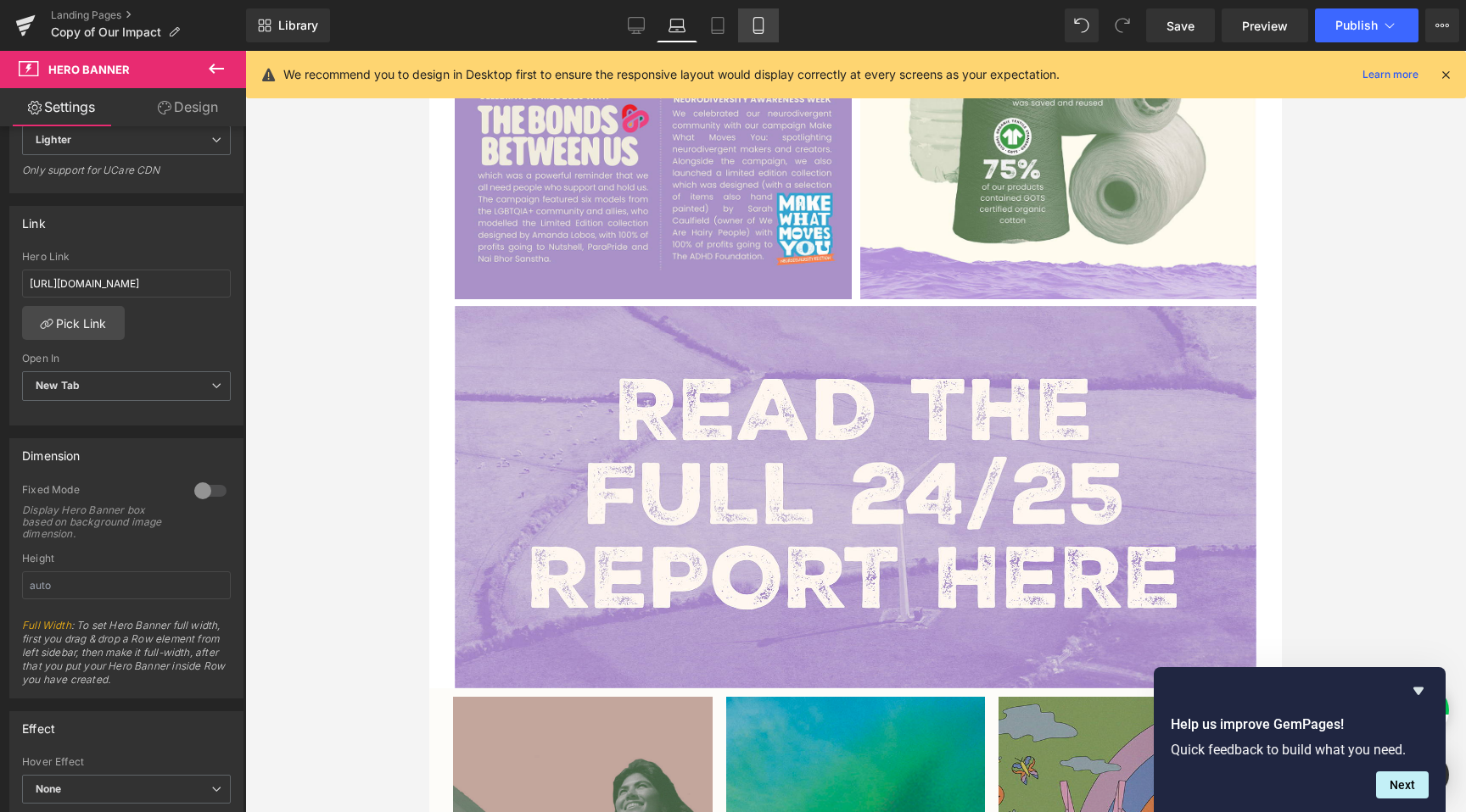
click at [741, 28] on link "Mobile" at bounding box center [758, 25] width 41 height 34
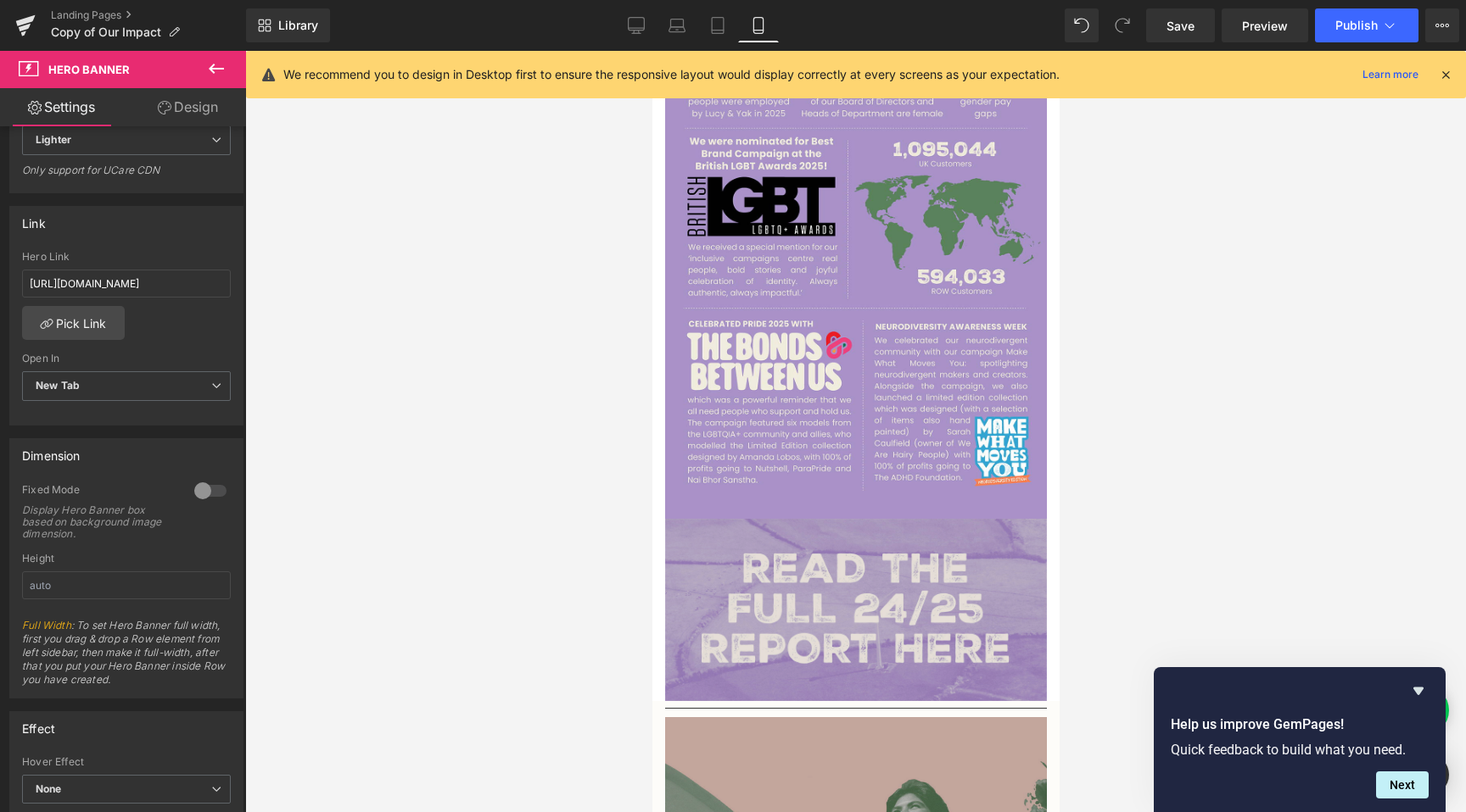
scroll to position [2054, 0]
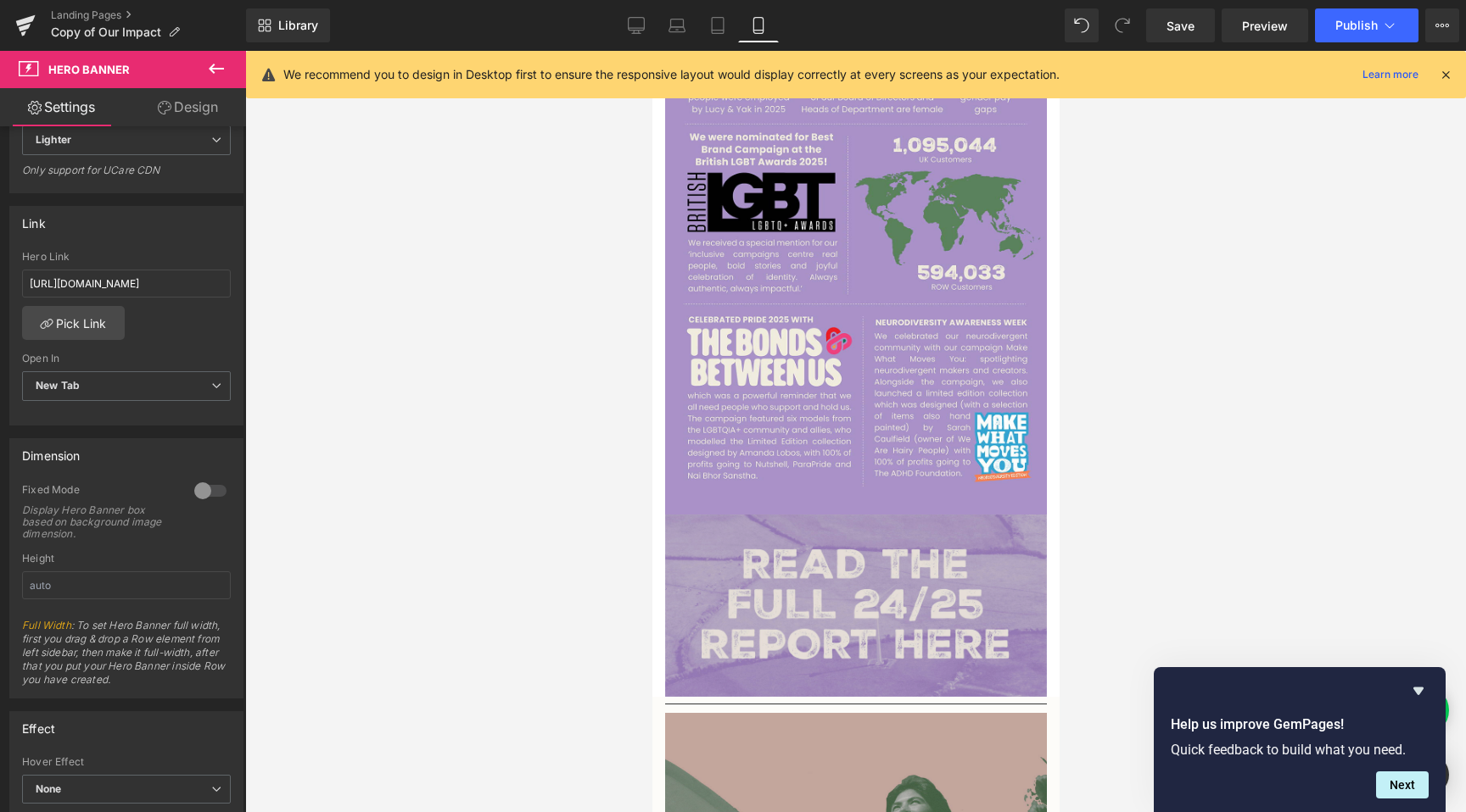
click at [813, 523] on img at bounding box center [854, 605] width 382 height 182
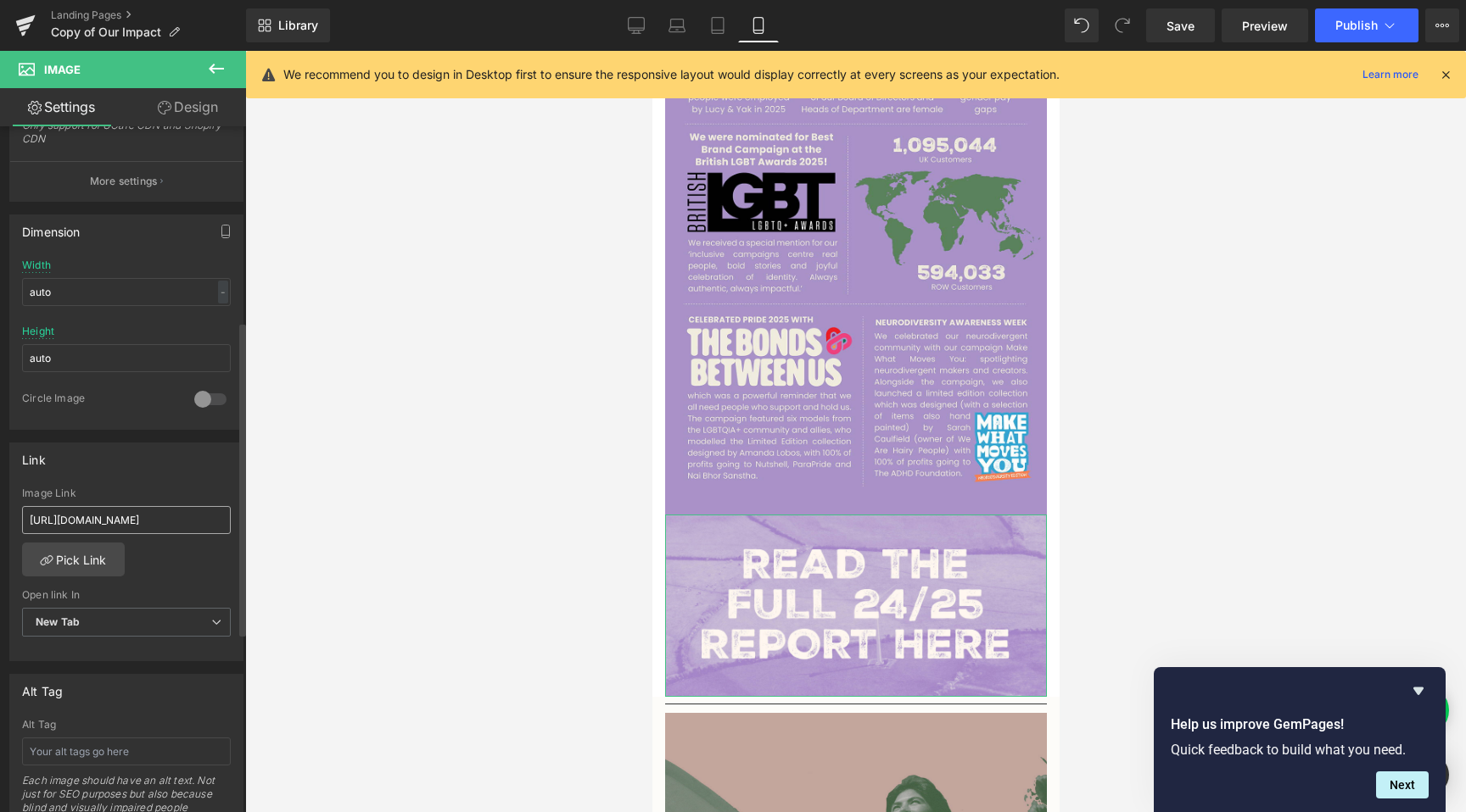
scroll to position [426, 0]
click at [1177, 21] on span "Save" at bounding box center [1180, 25] width 28 height 18
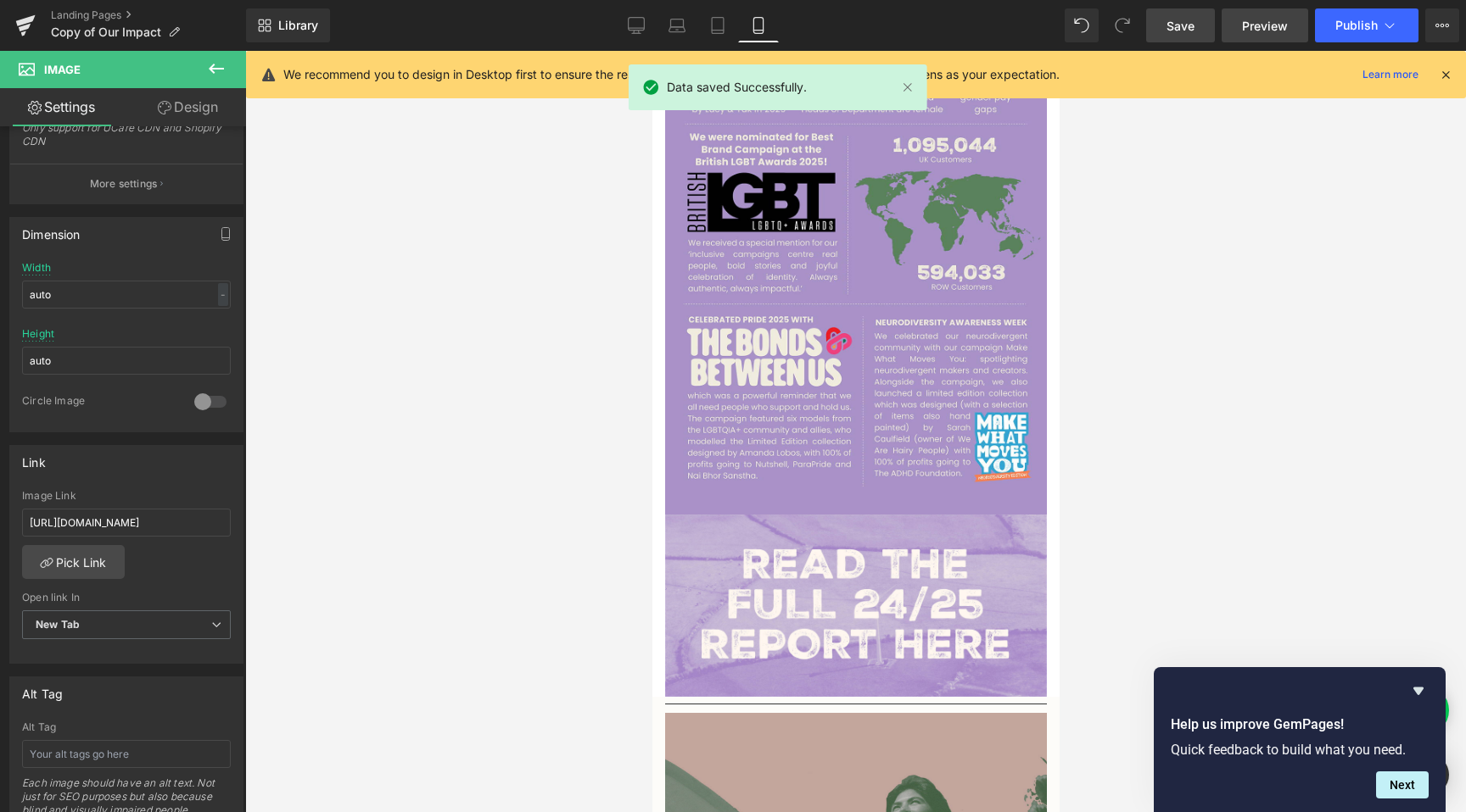
click at [1260, 23] on span "Preview" at bounding box center [1264, 25] width 46 height 18
